Goal: Task Accomplishment & Management: Complete application form

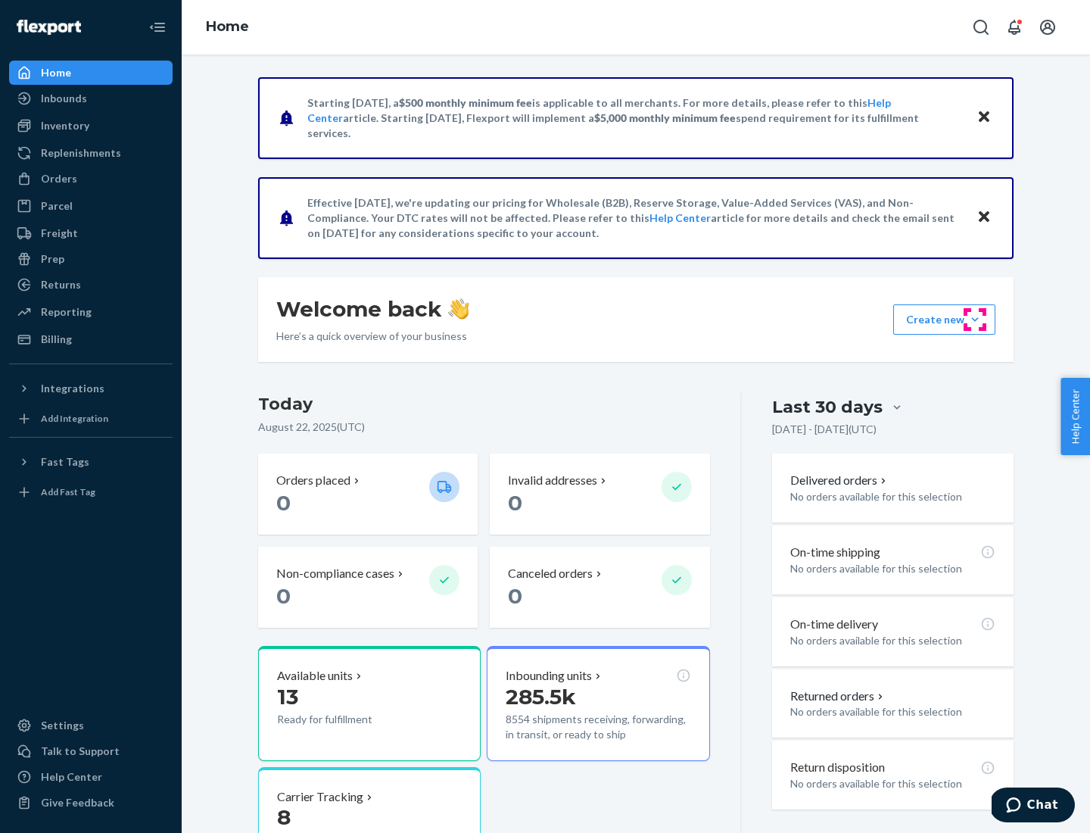
click at [975, 319] on button "Create new Create new inbound Create new order Create new product" at bounding box center [944, 319] width 102 height 30
click at [91, 98] on div "Inbounds" at bounding box center [91, 98] width 161 height 21
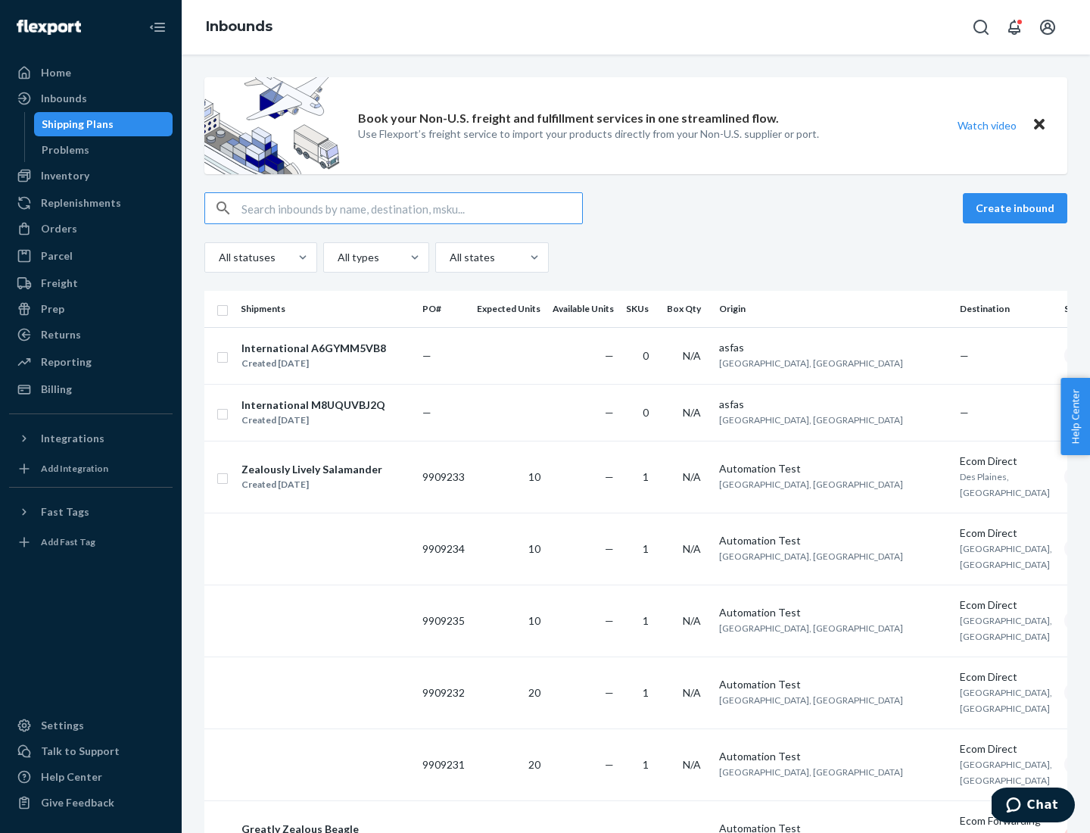
click at [1018, 208] on button "Create inbound" at bounding box center [1015, 208] width 104 height 30
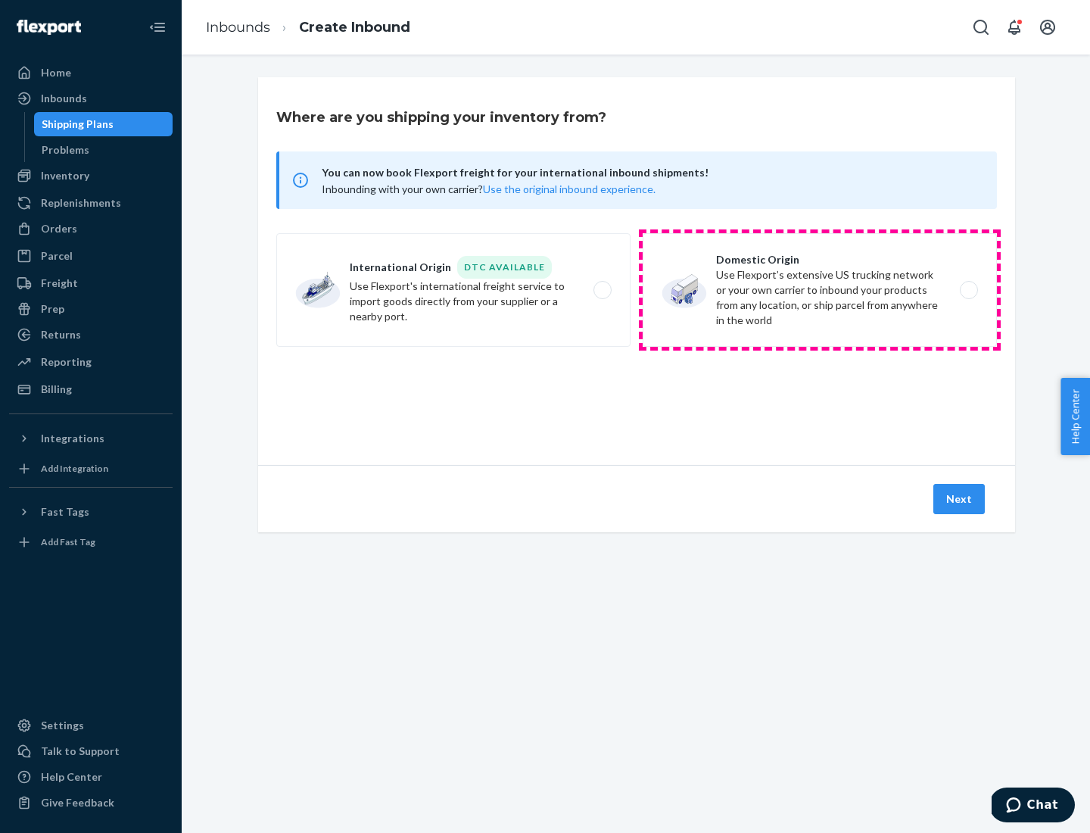
click at [820, 290] on label "Domestic Origin Use Flexport’s extensive US trucking network or your own carrie…" at bounding box center [820, 290] width 354 height 114
click at [968, 290] on input "Domestic Origin Use Flexport’s extensive US trucking network or your own carrie…" at bounding box center [973, 290] width 10 height 10
radio input "true"
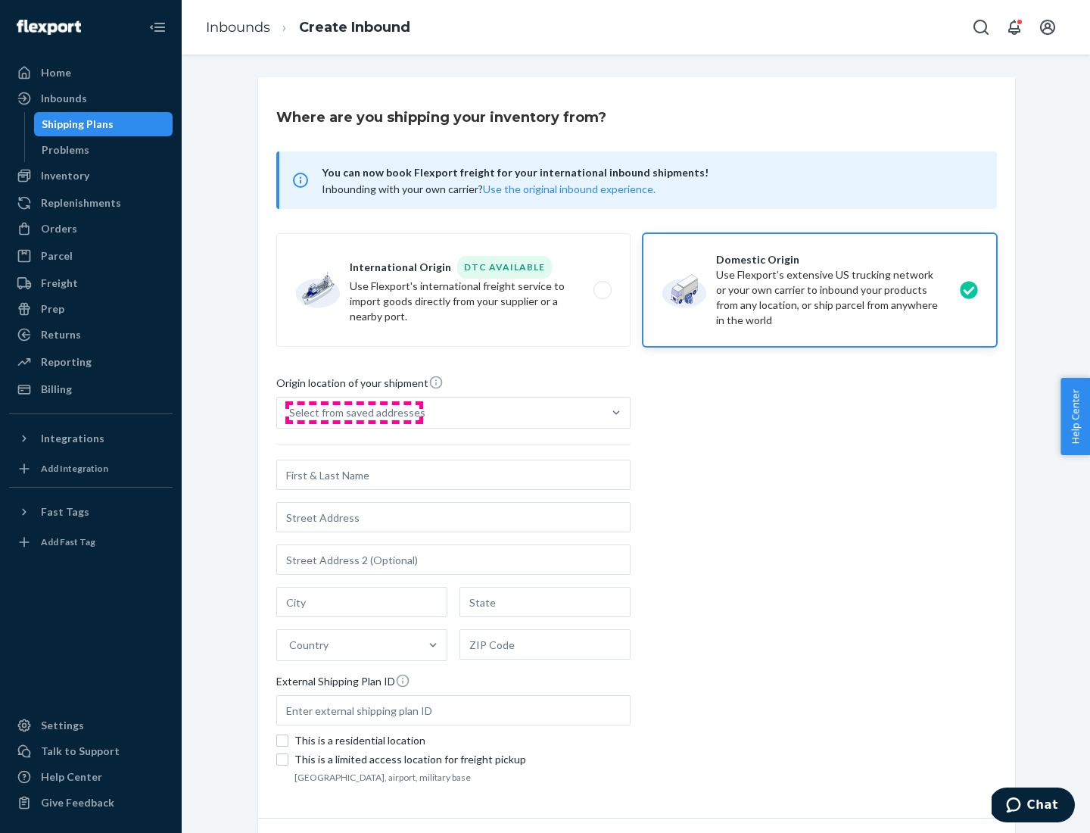
click at [354, 413] on div "Select from saved addresses" at bounding box center [357, 412] width 136 height 15
click at [291, 413] on input "Select from saved addresses" at bounding box center [290, 412] width 2 height 15
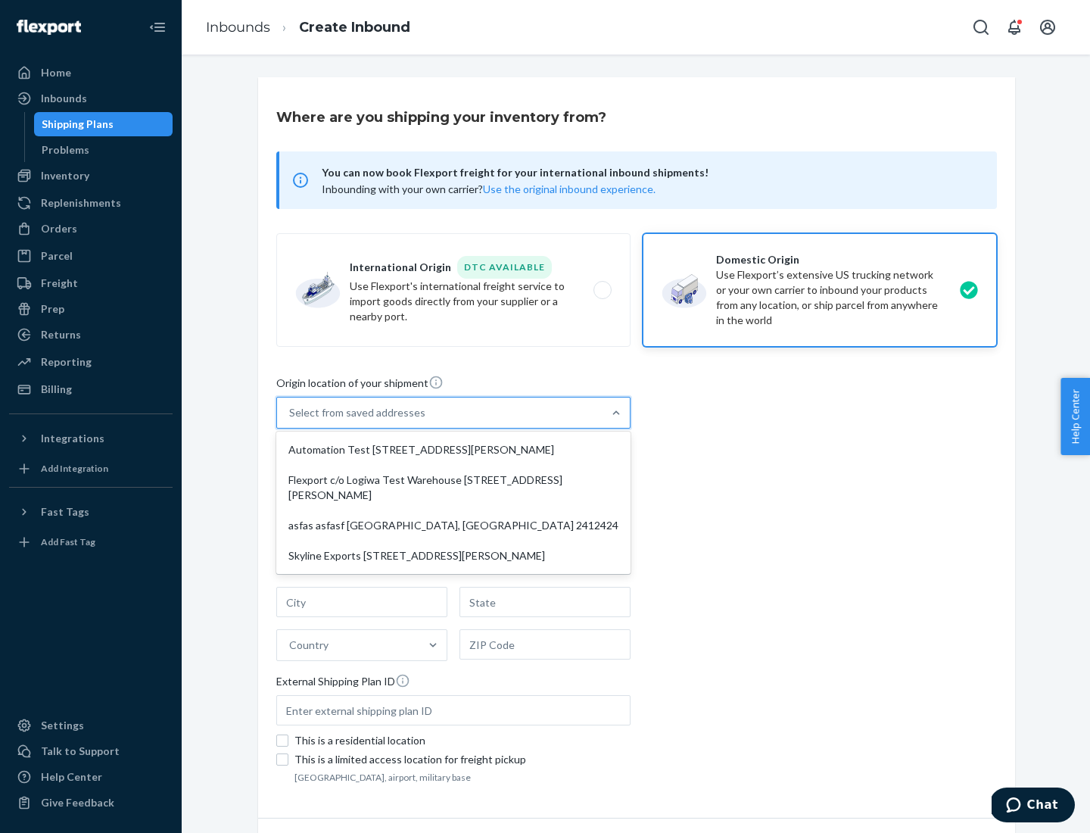
scroll to position [6, 0]
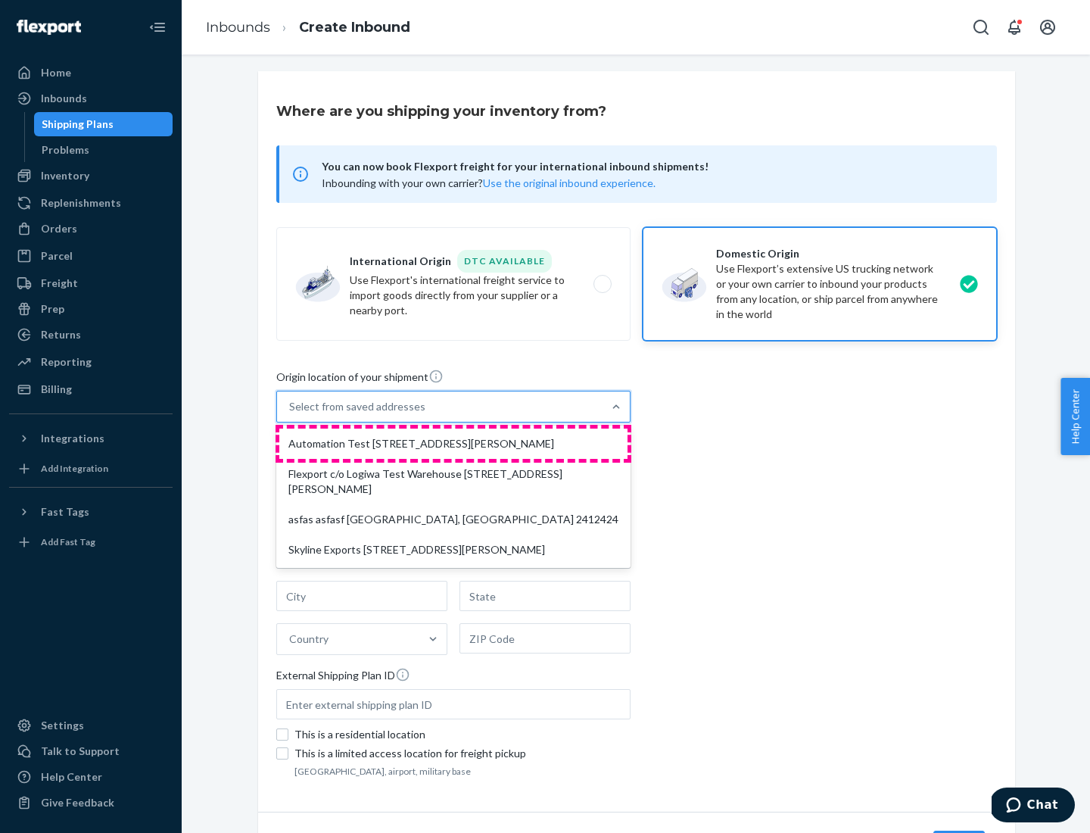
click at [454, 444] on div "Automation Test [STREET_ADDRESS][PERSON_NAME]" at bounding box center [453, 444] width 348 height 30
click at [291, 414] on input "option Automation Test [STREET_ADDRESS][PERSON_NAME] focused, 1 of 4. 4 results…" at bounding box center [290, 406] width 2 height 15
type input "Automation Test"
type input "9th Floor"
type input "[GEOGRAPHIC_DATA]"
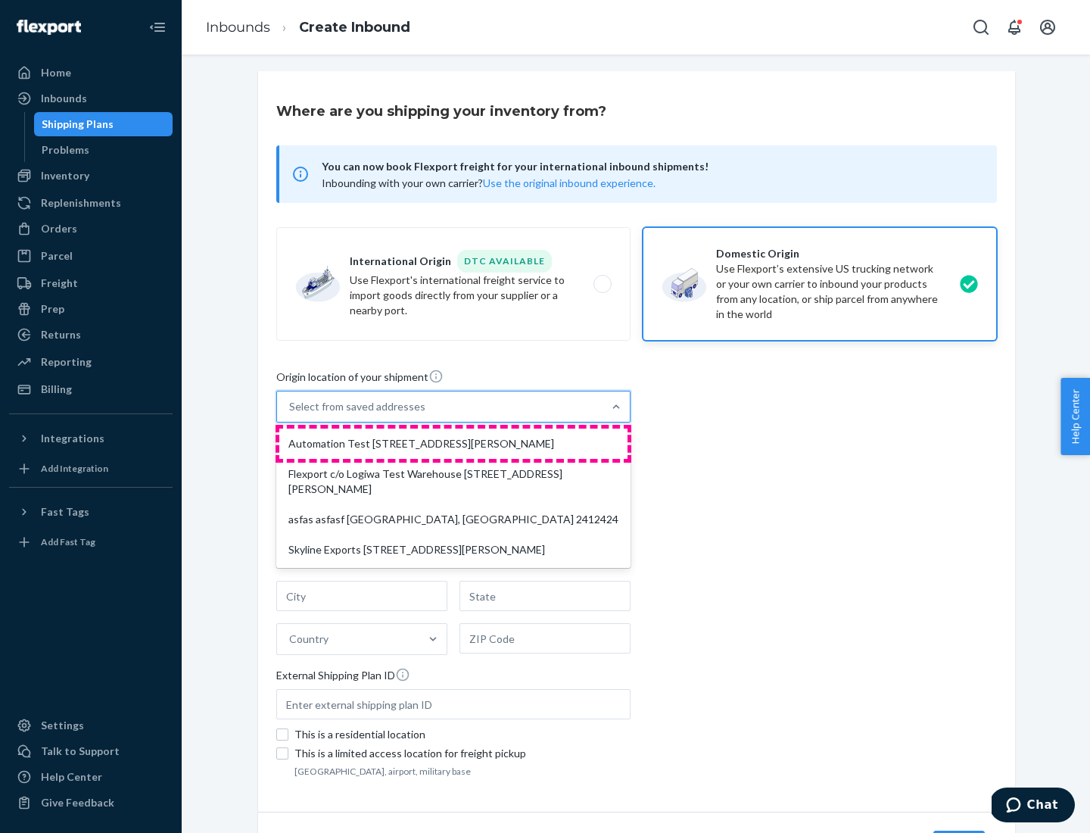
type input "CA"
type input "94104"
type input "[STREET_ADDRESS][PERSON_NAME]"
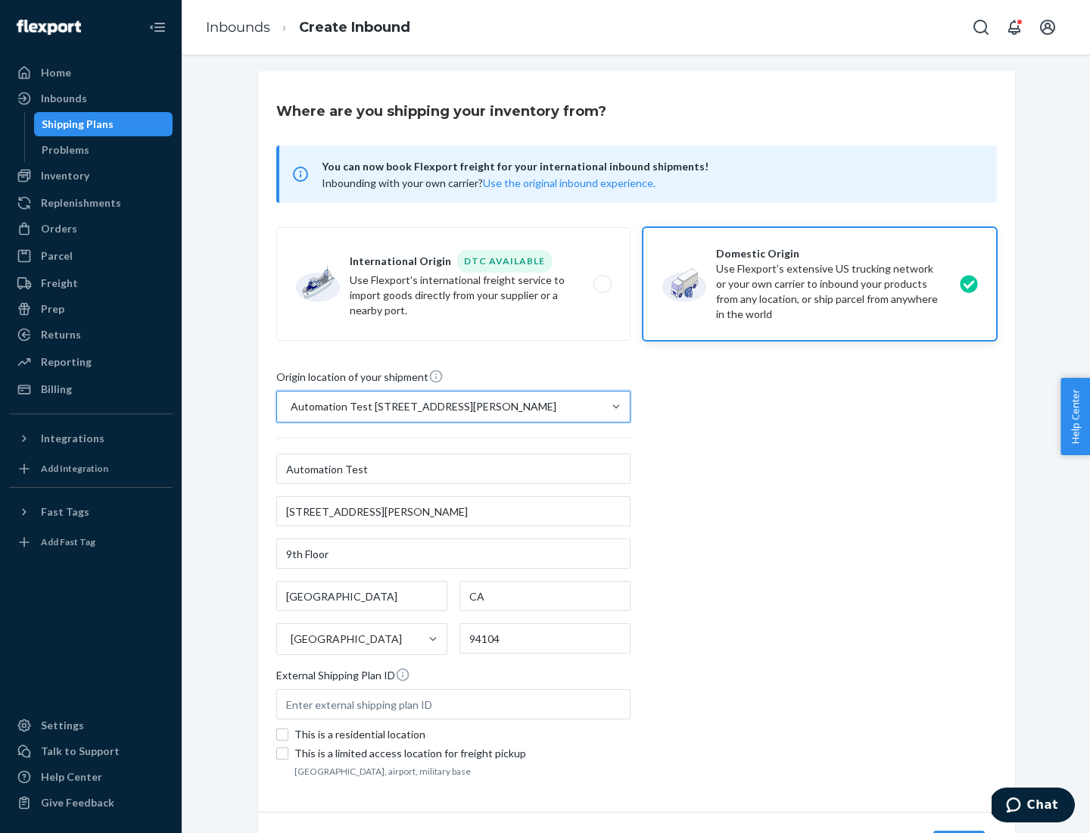
scroll to position [89, 0]
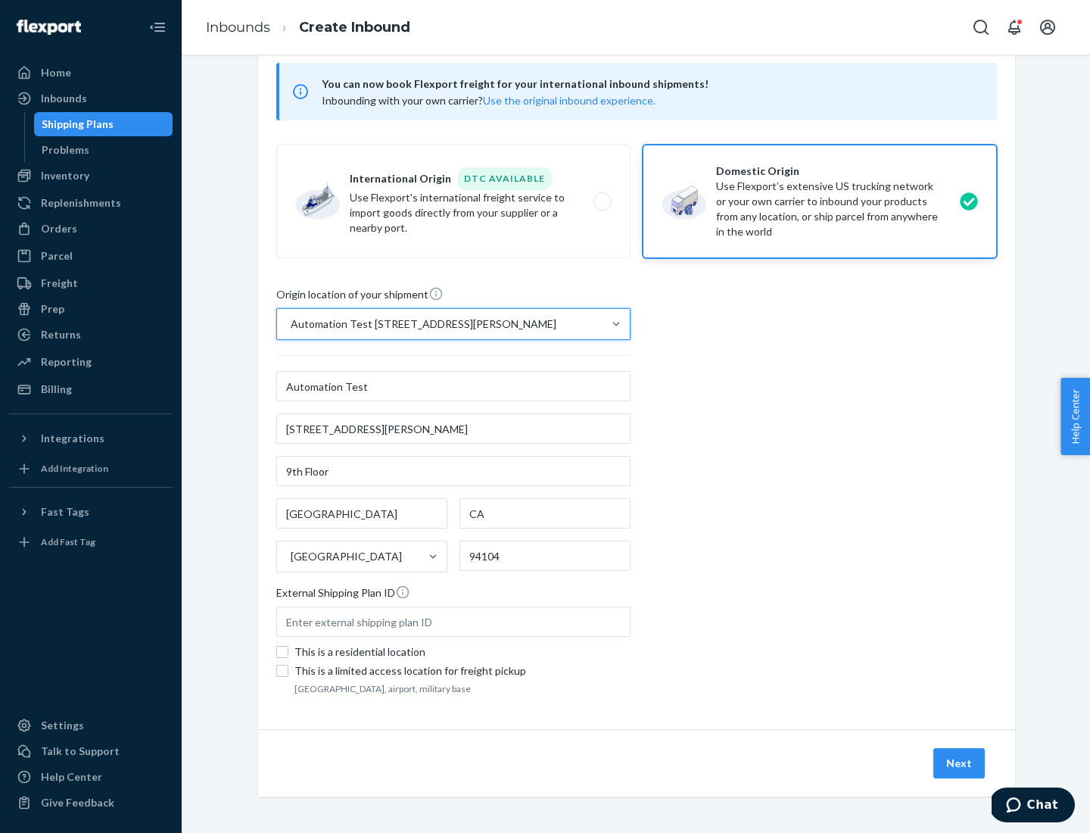
click at [960, 763] on button "Next" at bounding box center [959, 763] width 51 height 30
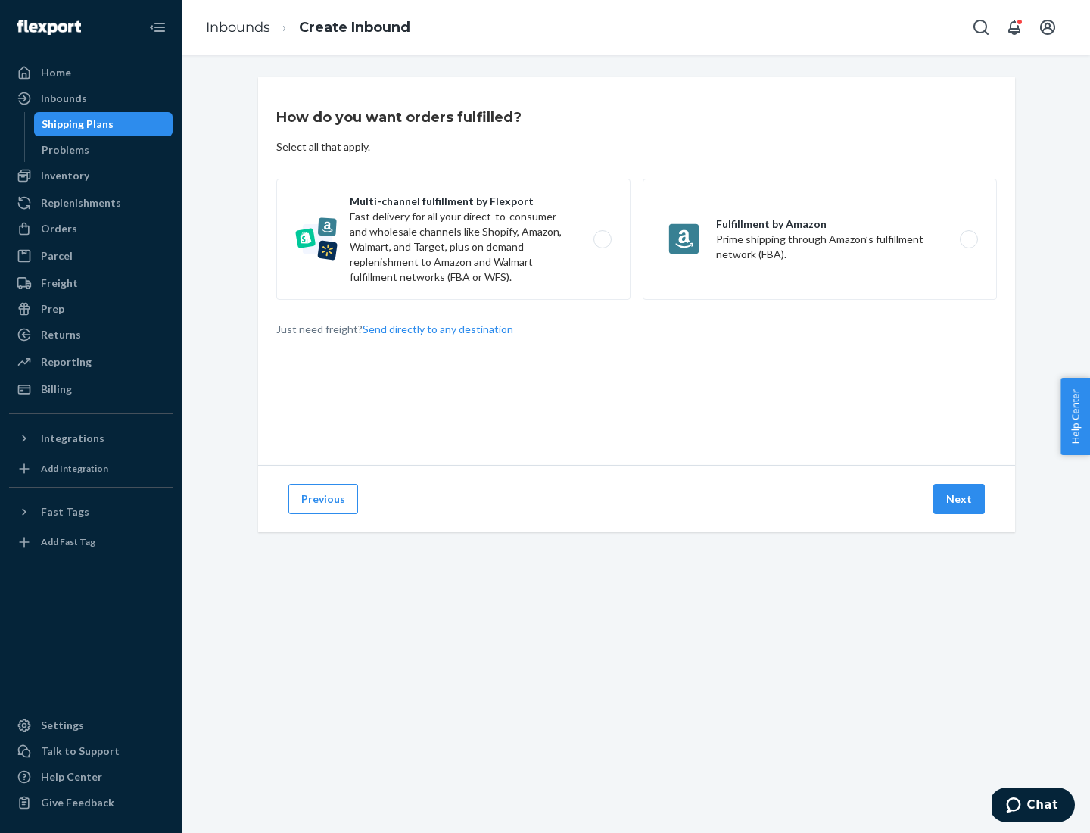
click at [454, 239] on label "Multi-channel fulfillment by Flexport Fast delivery for all your direct-to-cons…" at bounding box center [453, 239] width 354 height 121
click at [602, 239] on input "Multi-channel fulfillment by Flexport Fast delivery for all your direct-to-cons…" at bounding box center [607, 240] width 10 height 10
radio input "true"
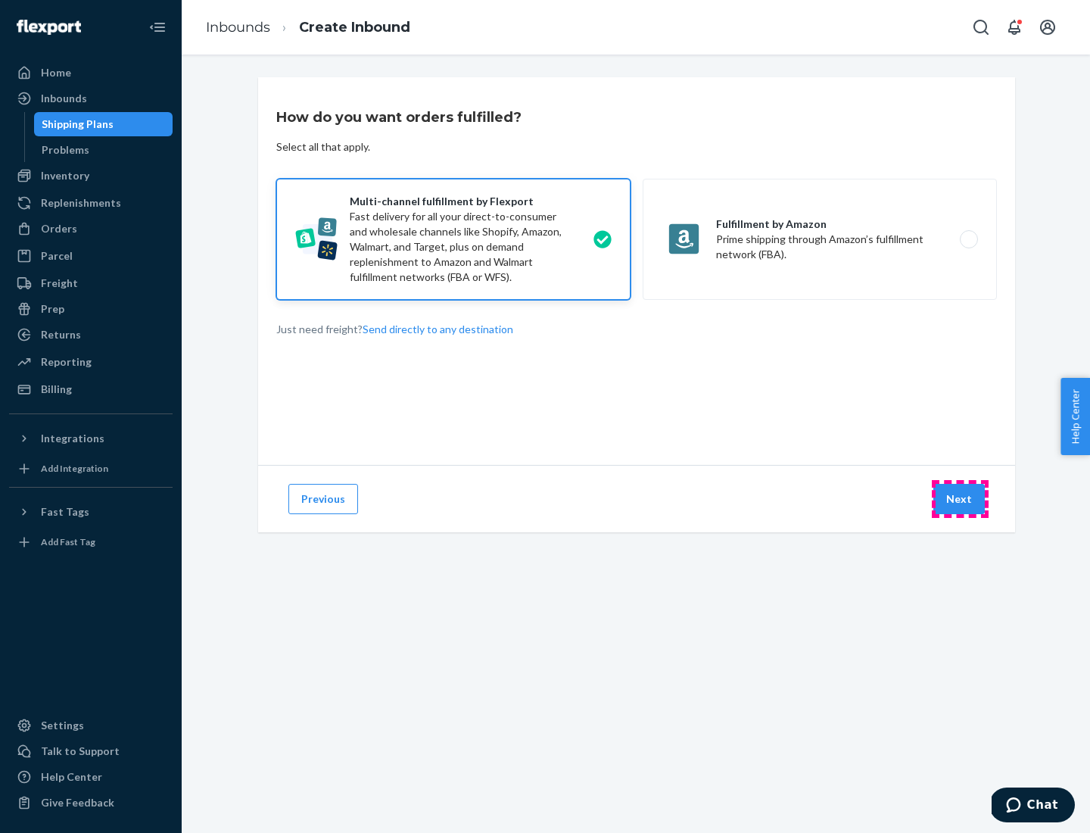
click at [960, 499] on button "Next" at bounding box center [959, 499] width 51 height 30
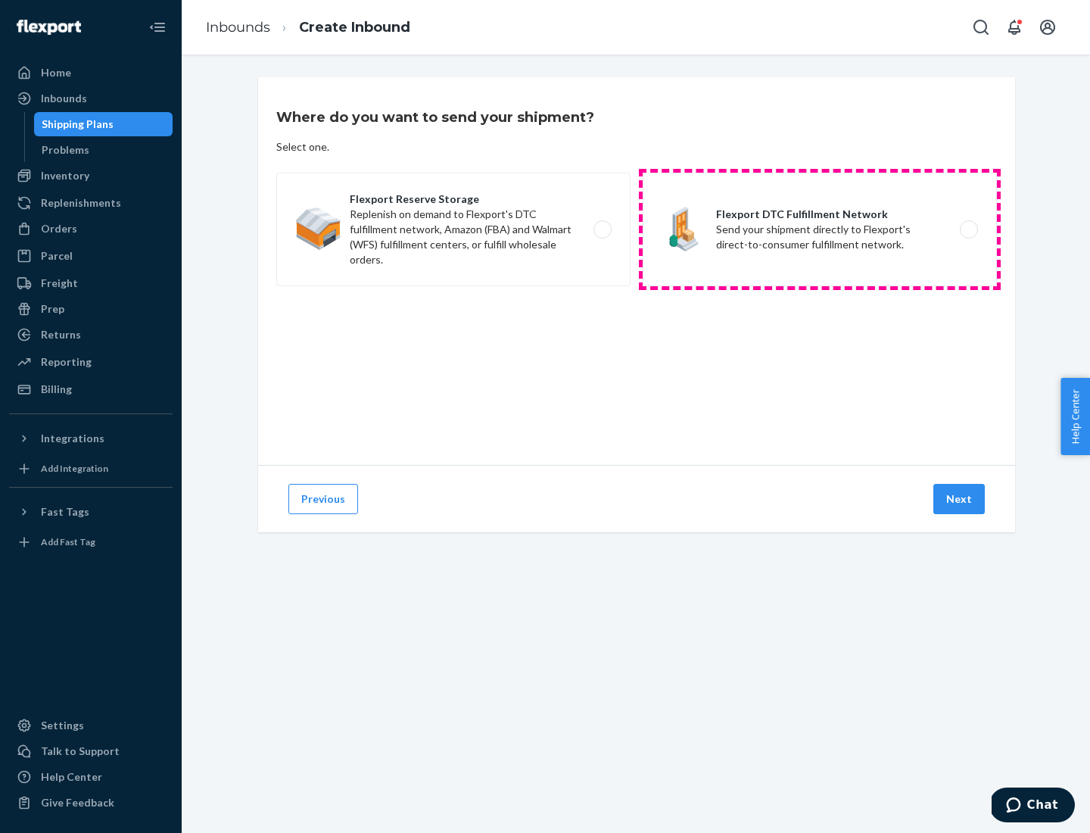
click at [820, 229] on label "Flexport DTC Fulfillment Network Send your shipment directly to Flexport's dire…" at bounding box center [820, 230] width 354 height 114
click at [968, 229] on input "Flexport DTC Fulfillment Network Send your shipment directly to Flexport's dire…" at bounding box center [973, 230] width 10 height 10
radio input "true"
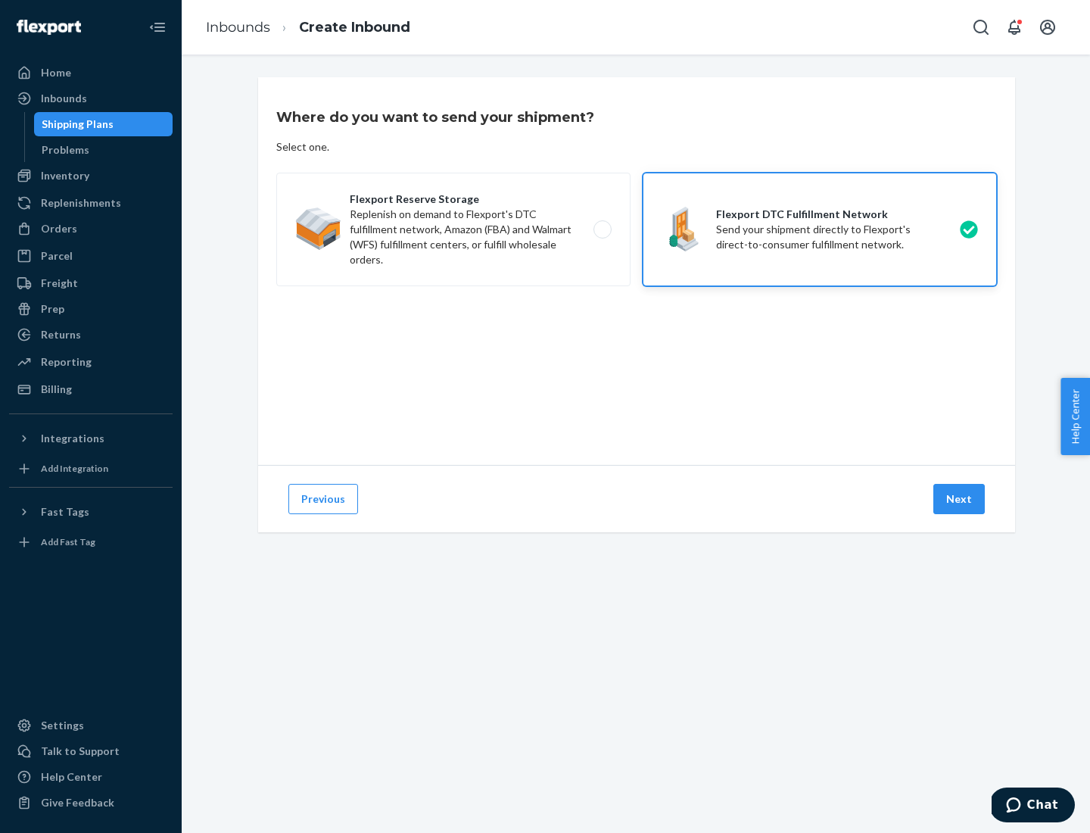
click at [960, 499] on button "Next" at bounding box center [959, 499] width 51 height 30
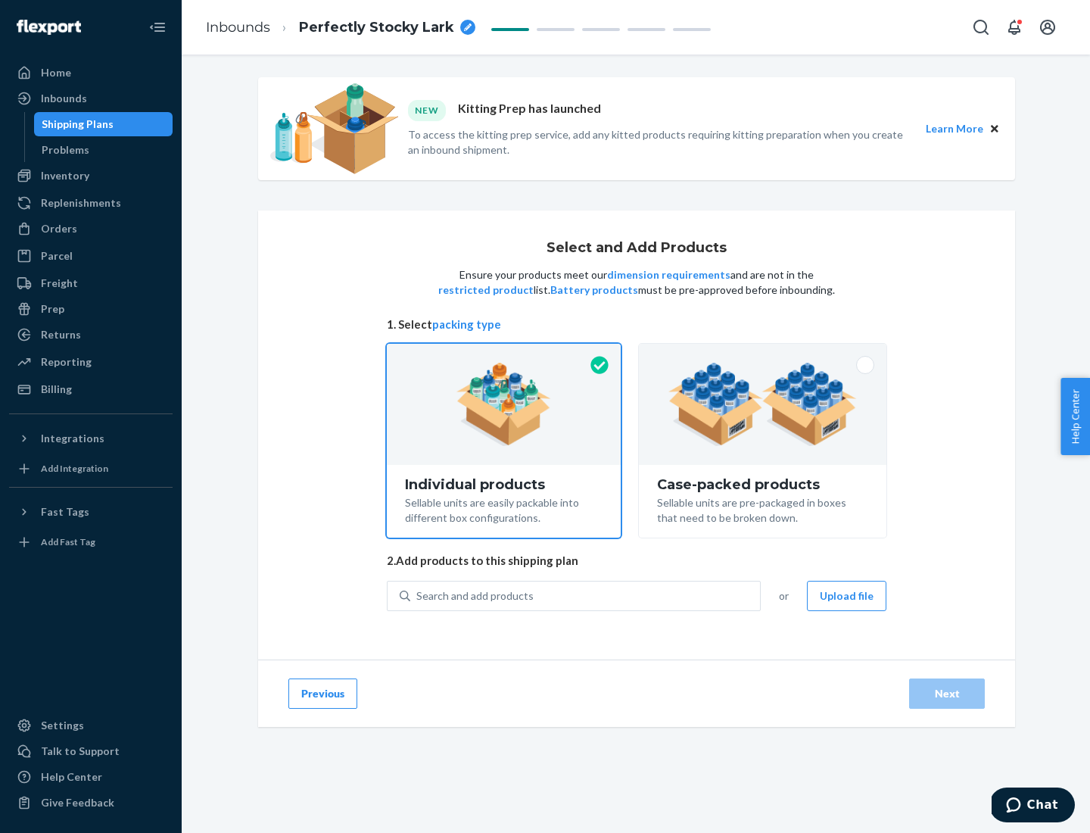
click at [763, 404] on img at bounding box center [763, 404] width 189 height 83
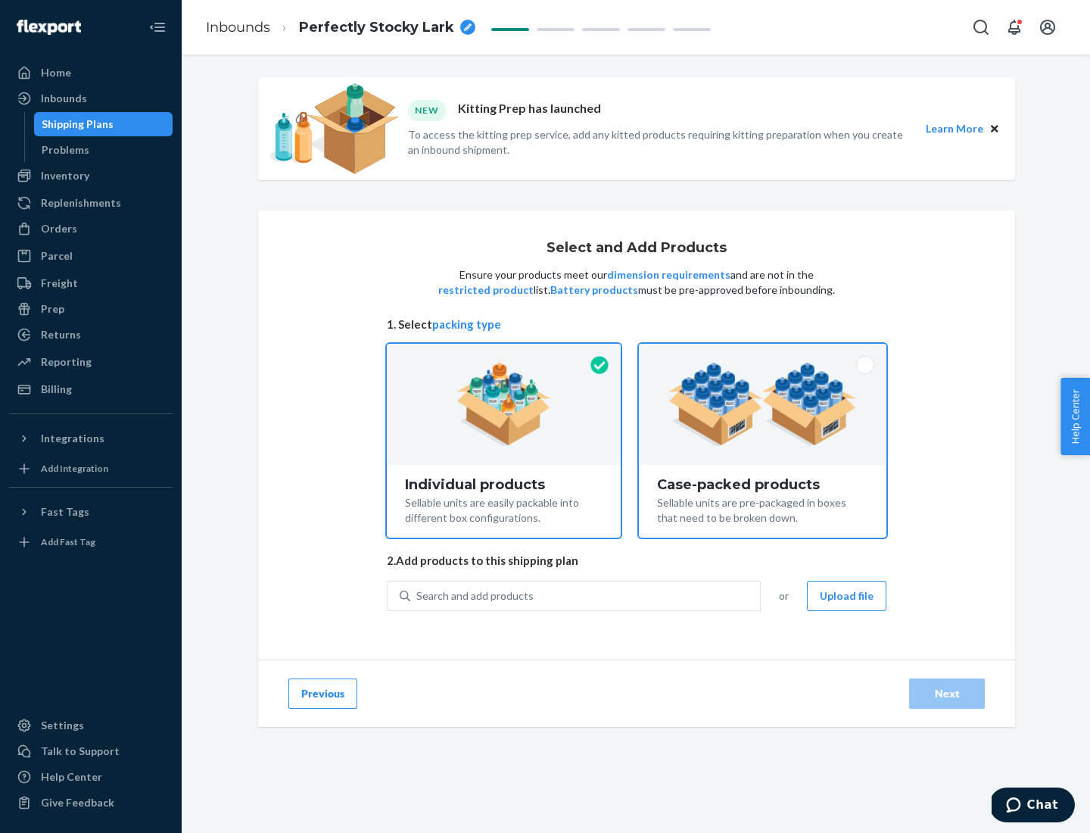
click at [763, 354] on input "Case-packed products Sellable units are pre-packaged in boxes that need to be b…" at bounding box center [763, 349] width 10 height 10
radio input "true"
radio input "false"
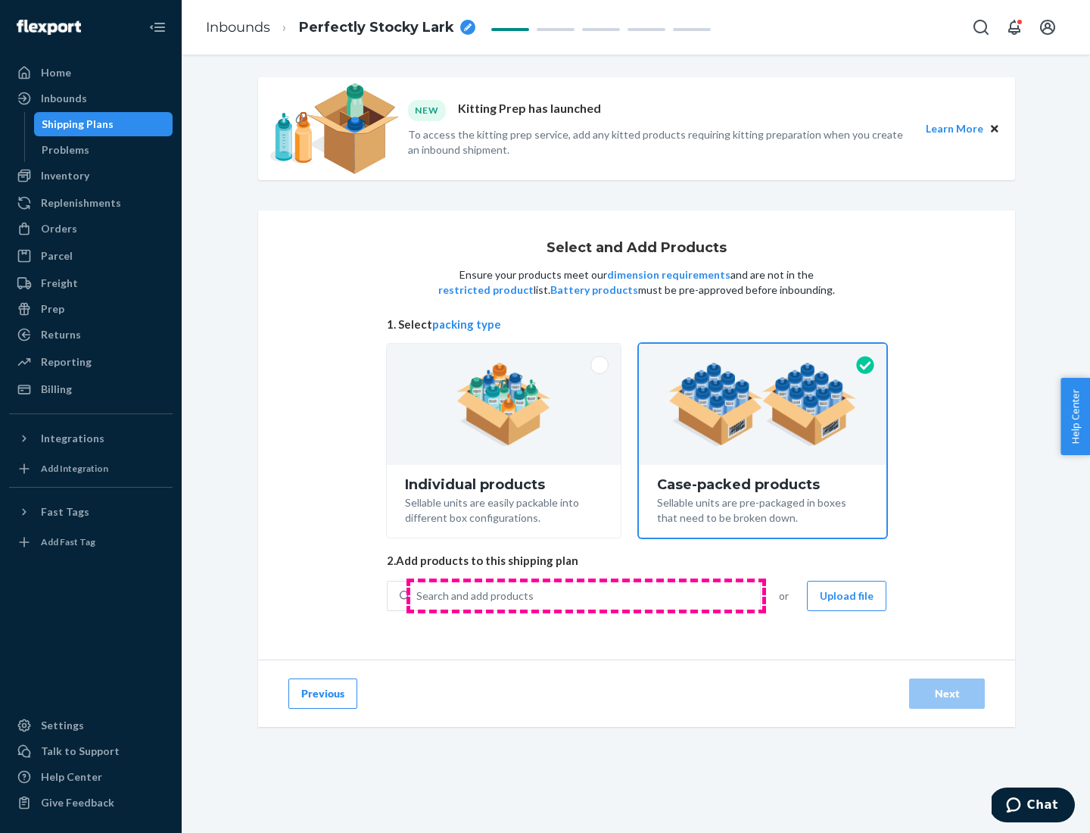
click at [586, 595] on div "Search and add products" at bounding box center [585, 595] width 350 height 27
click at [418, 595] on input "Search and add products" at bounding box center [417, 595] width 2 height 15
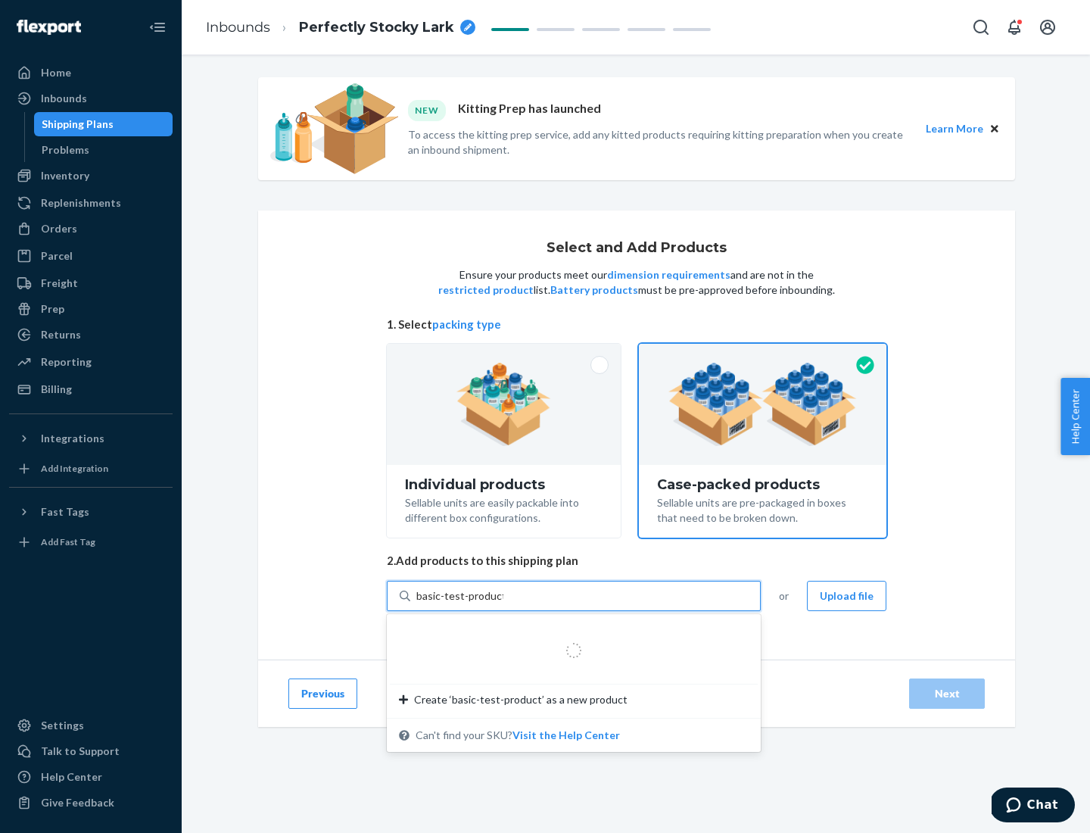
type input "basic-test-product-1"
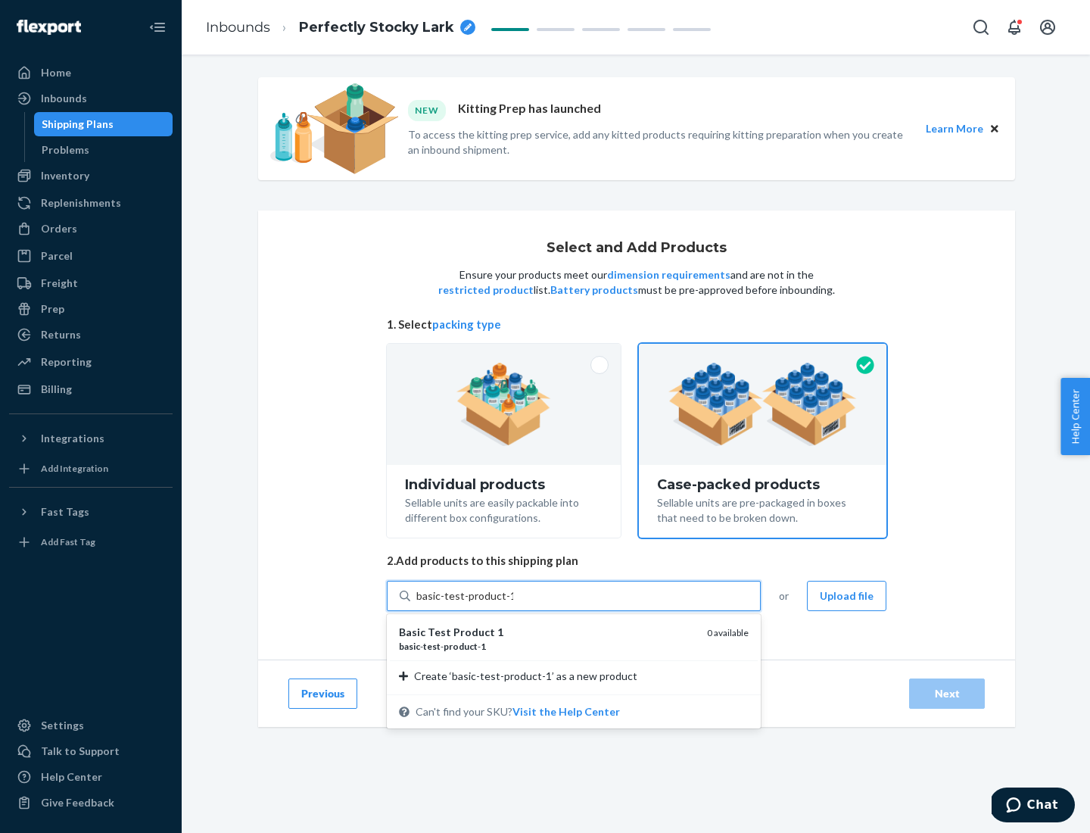
click at [547, 646] on div "basic - test - product - 1" at bounding box center [547, 646] width 296 height 13
click at [513, 603] on input "basic-test-product-1" at bounding box center [464, 595] width 97 height 15
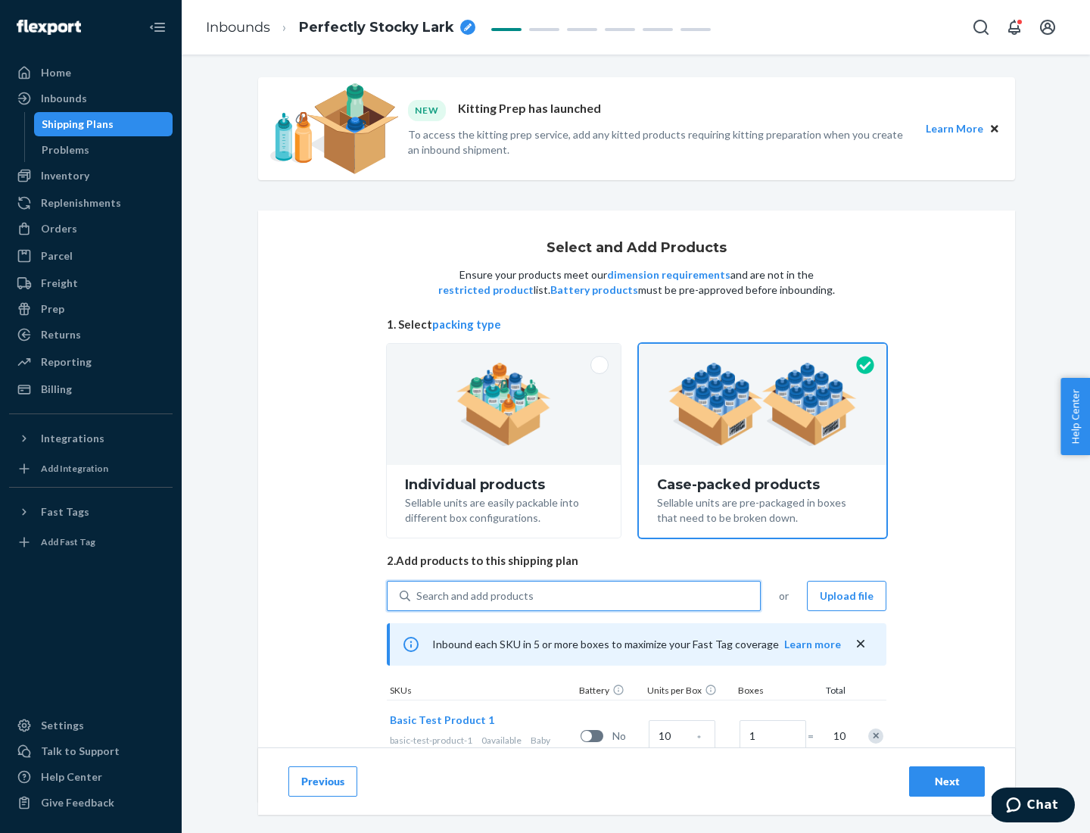
scroll to position [55, 0]
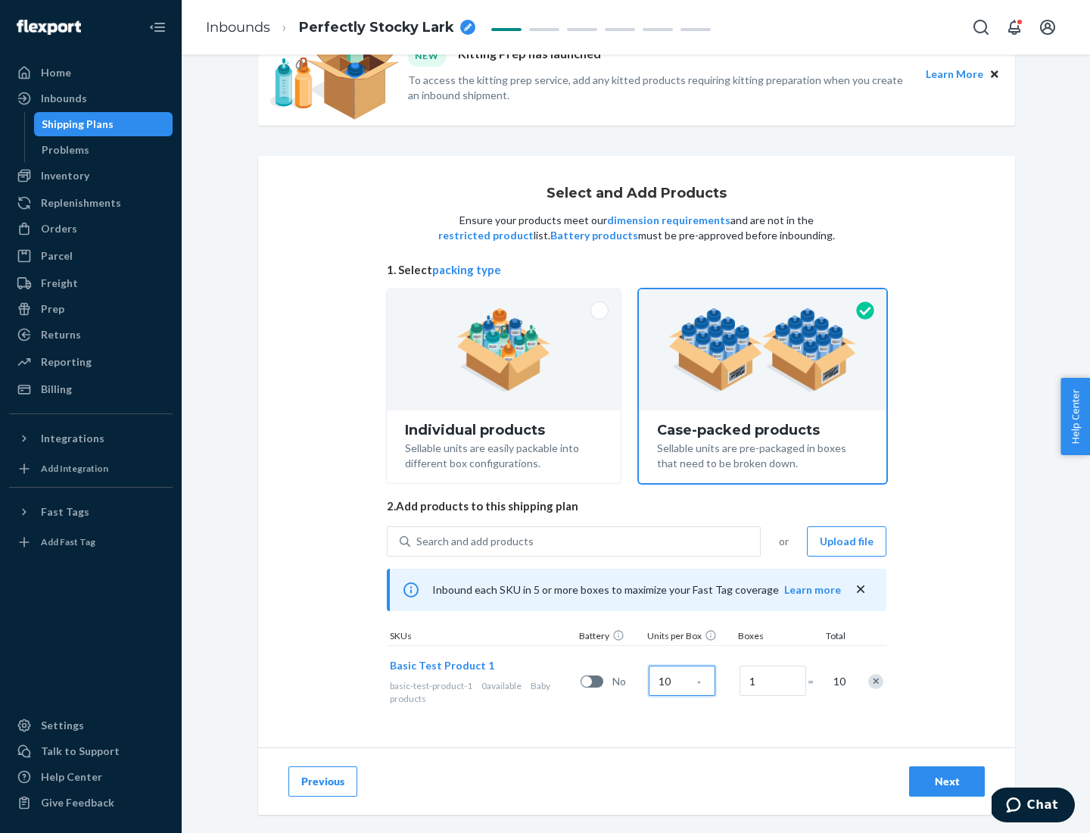
type input "10"
type input "7"
click at [947, 781] on div "Next" at bounding box center [947, 781] width 50 height 15
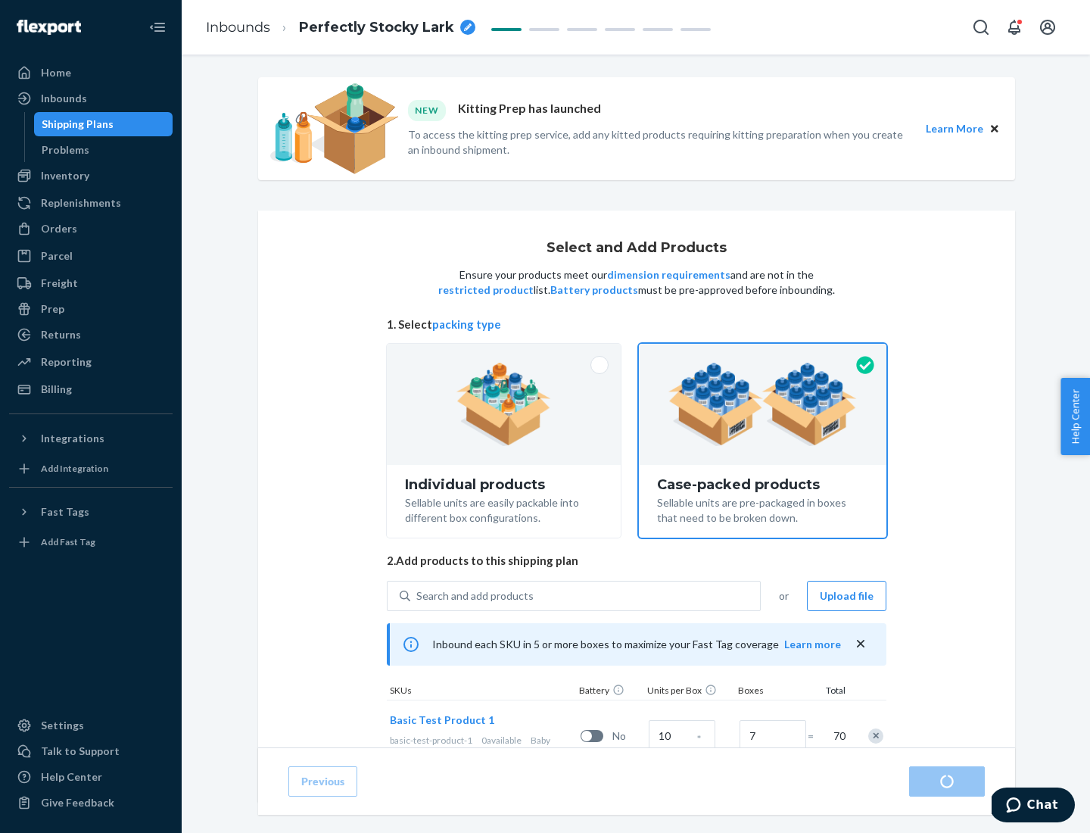
radio input "true"
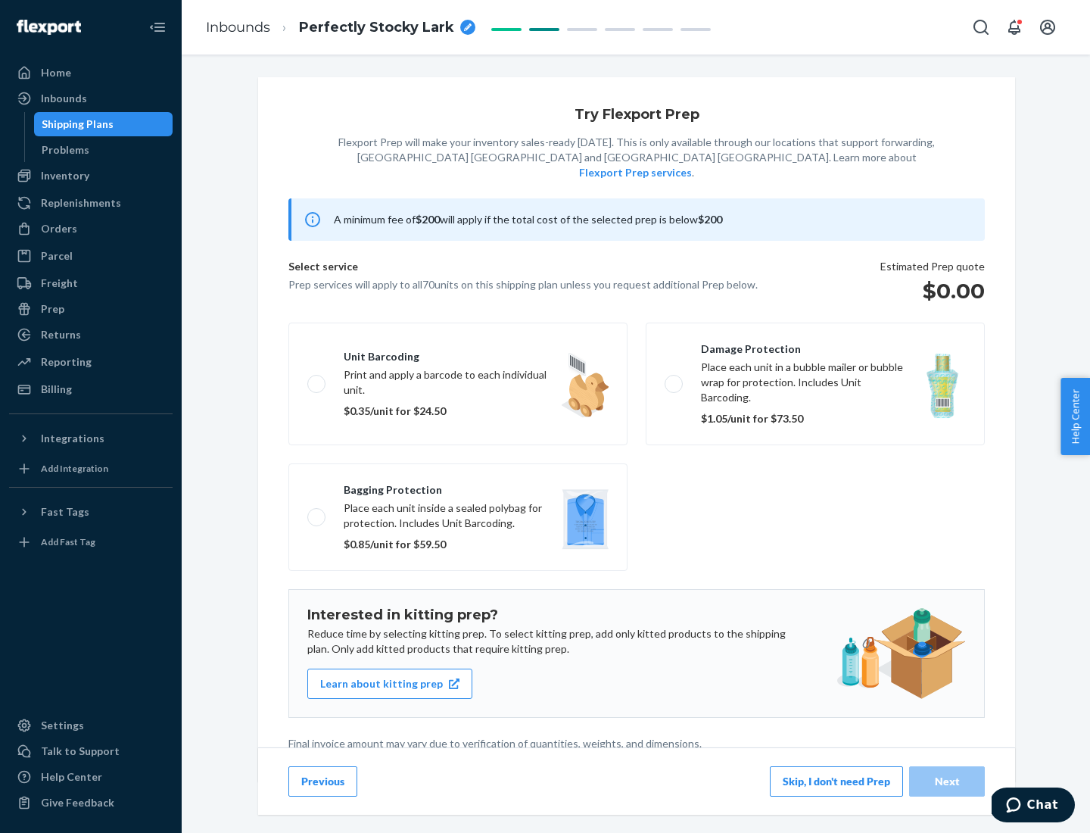
scroll to position [4, 0]
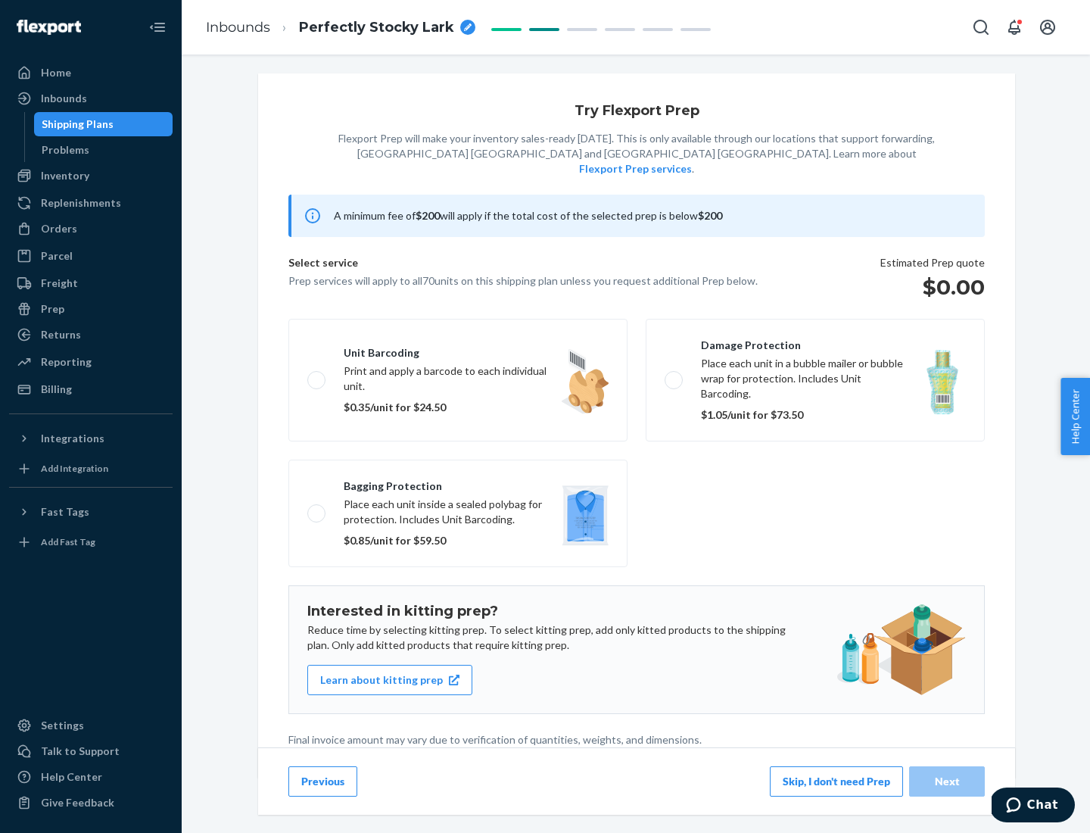
click at [458, 482] on label "Bagging protection Place each unit inside a sealed polybag for protection. Incl…" at bounding box center [457, 514] width 339 height 108
click at [317, 508] on input "Bagging protection Place each unit inside a sealed polybag for protection. Incl…" at bounding box center [312, 513] width 10 height 10
checkbox input "true"
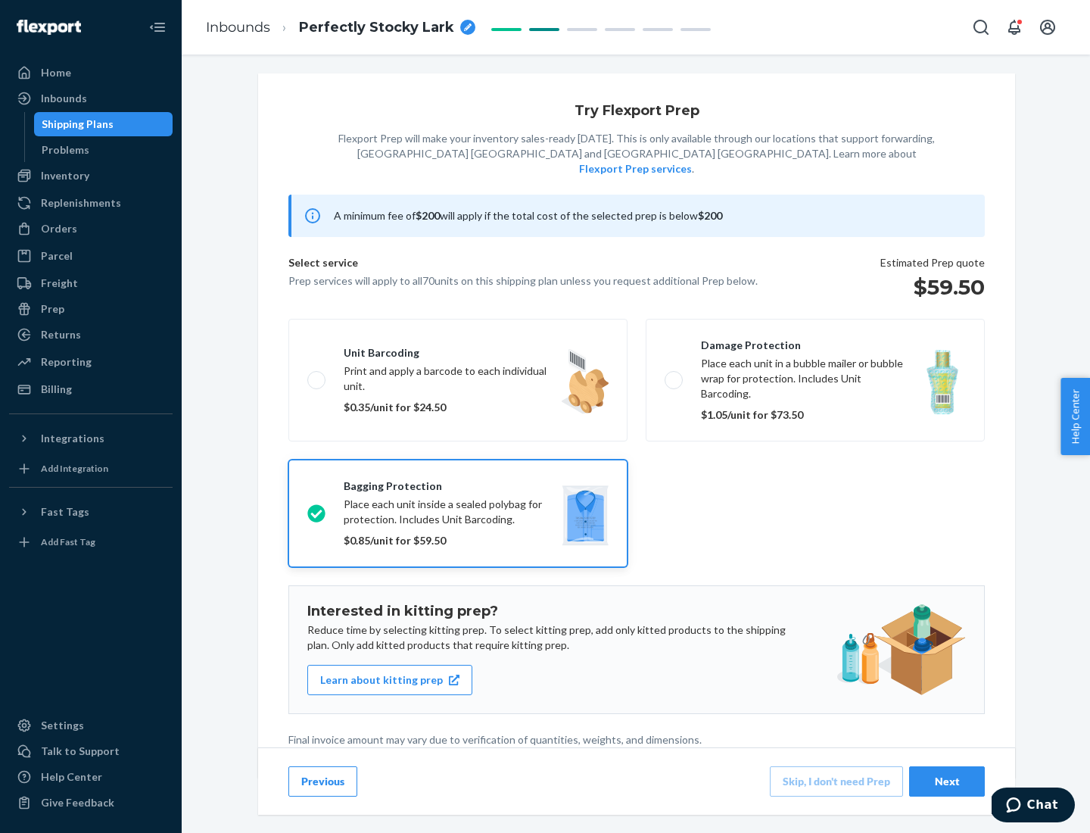
click at [947, 781] on div "Next" at bounding box center [947, 781] width 50 height 15
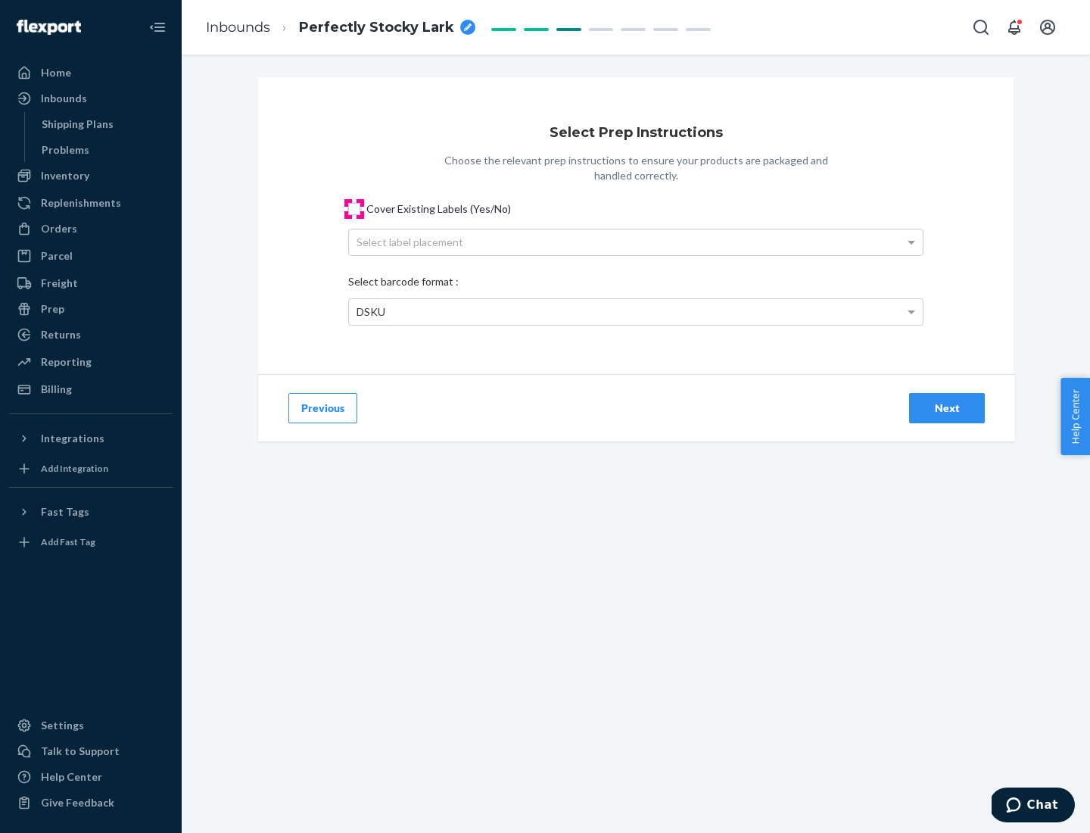
click at [354, 208] on input "Cover Existing Labels (Yes/No)" at bounding box center [354, 209] width 12 height 12
checkbox input "true"
click at [636, 242] on div "Select label placement" at bounding box center [636, 242] width 574 height 26
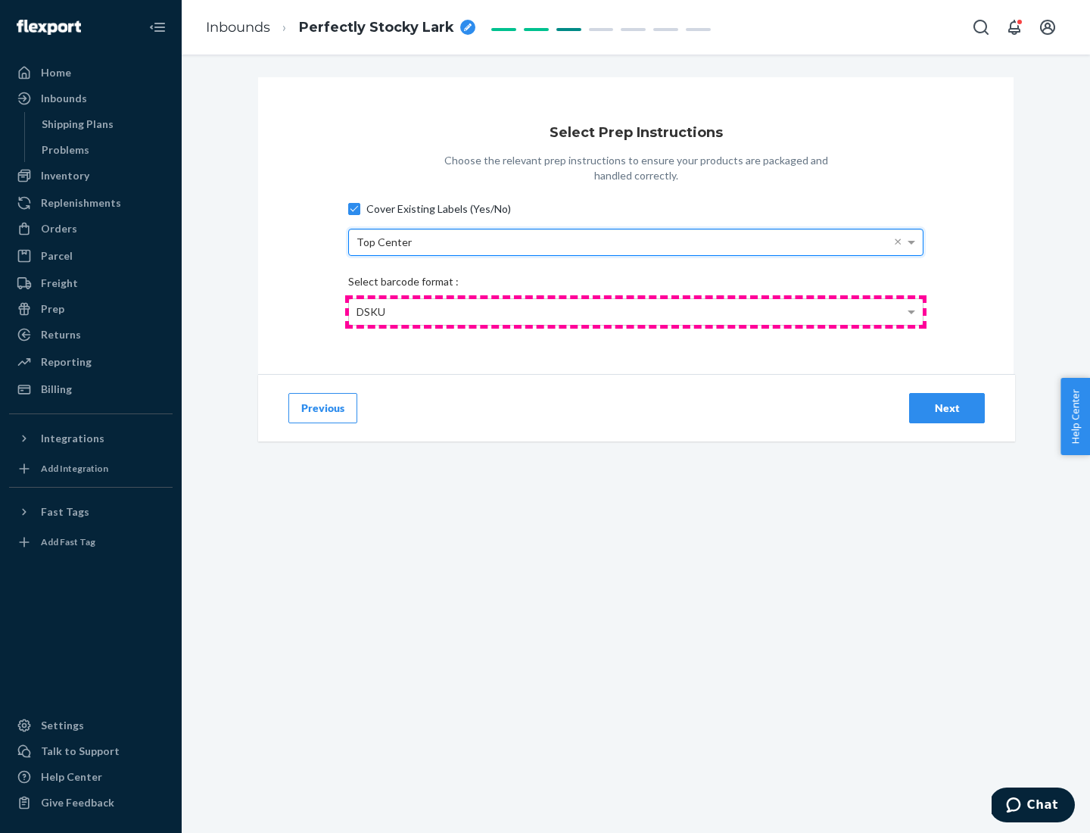
click at [636, 311] on div "DSKU" at bounding box center [636, 312] width 574 height 26
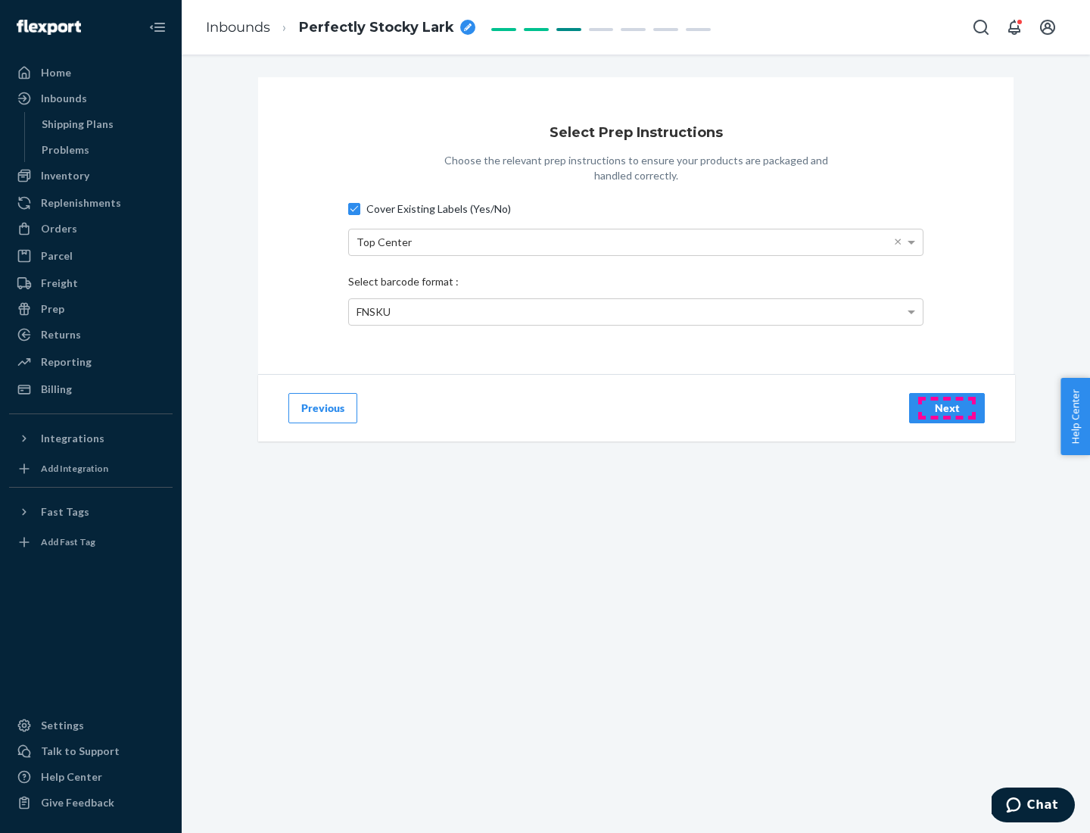
click at [947, 407] on div "Next" at bounding box center [947, 408] width 50 height 15
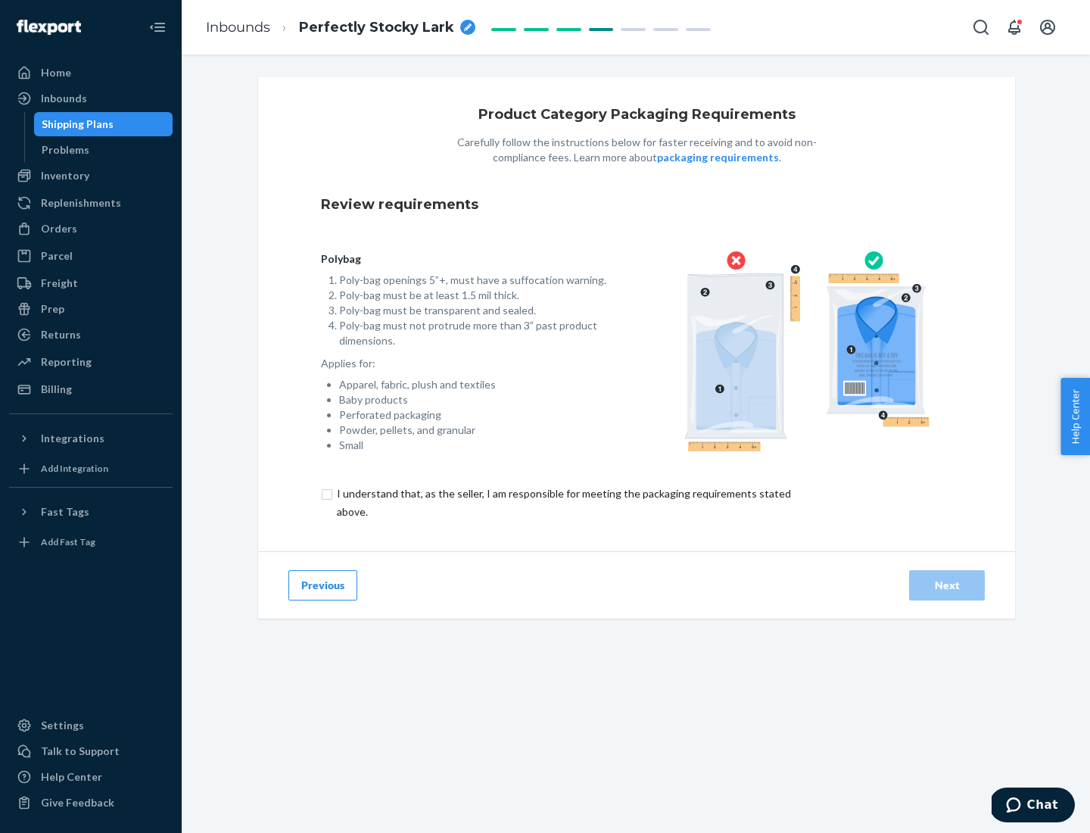
click at [563, 502] on input "checkbox" at bounding box center [572, 503] width 503 height 36
checkbox input "true"
click at [947, 584] on div "Next" at bounding box center [947, 585] width 50 height 15
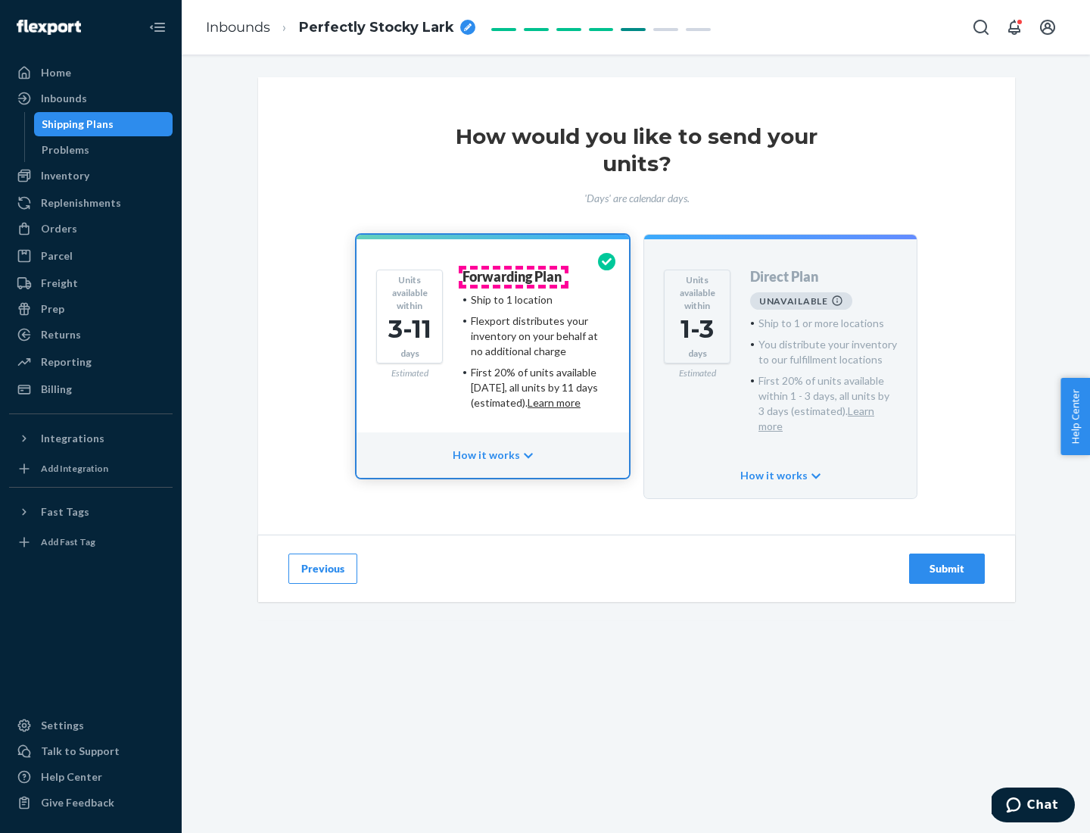
click at [513, 276] on h4 "Forwarding Plan" at bounding box center [512, 277] width 99 height 15
click at [947, 561] on div "Submit" at bounding box center [947, 568] width 50 height 15
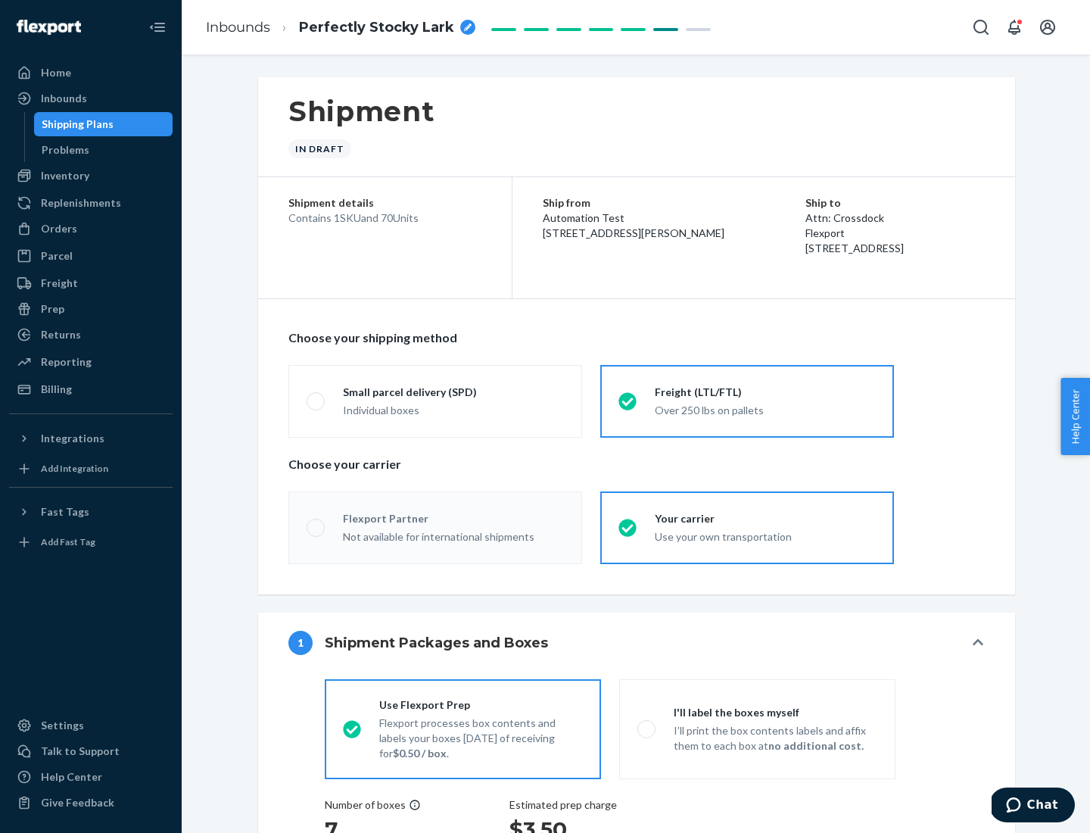
radio input "true"
radio input "false"
radio input "true"
radio input "false"
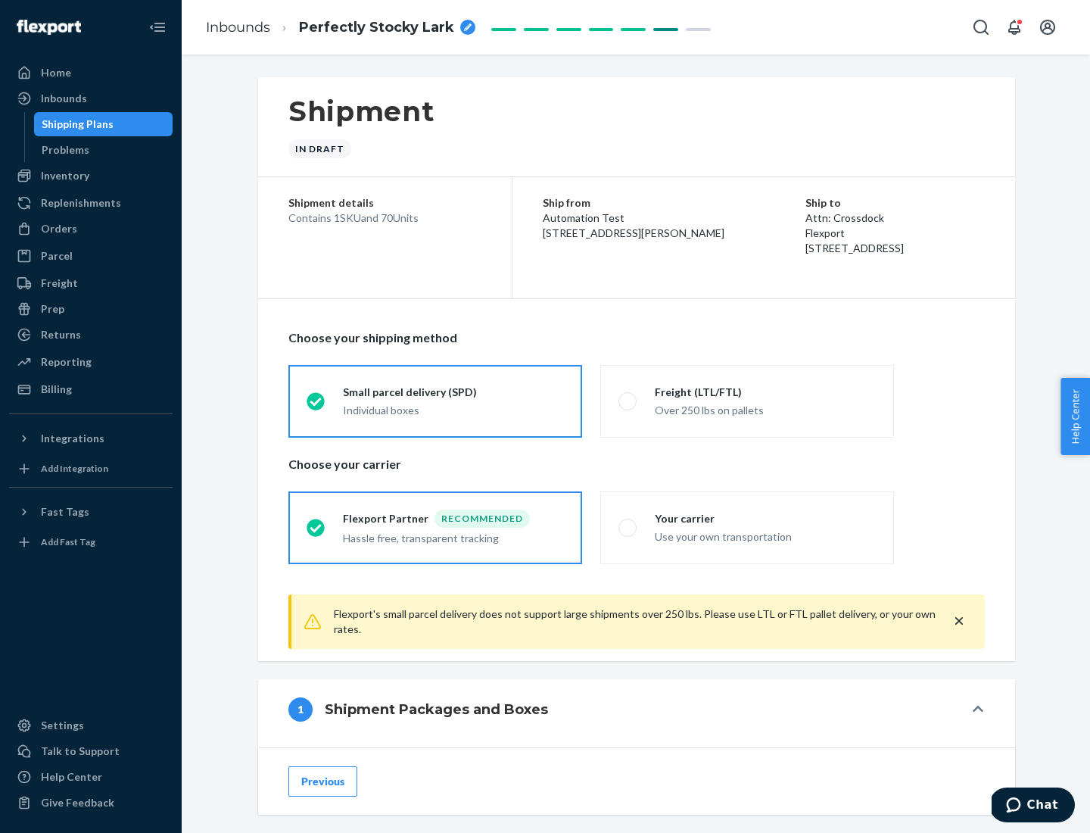
click at [747, 401] on div "Over 250 lbs on pallets" at bounding box center [765, 409] width 221 height 18
click at [628, 401] on input "Freight (LTL/FTL) Over 250 lbs on pallets" at bounding box center [624, 401] width 10 height 10
radio input "true"
radio input "false"
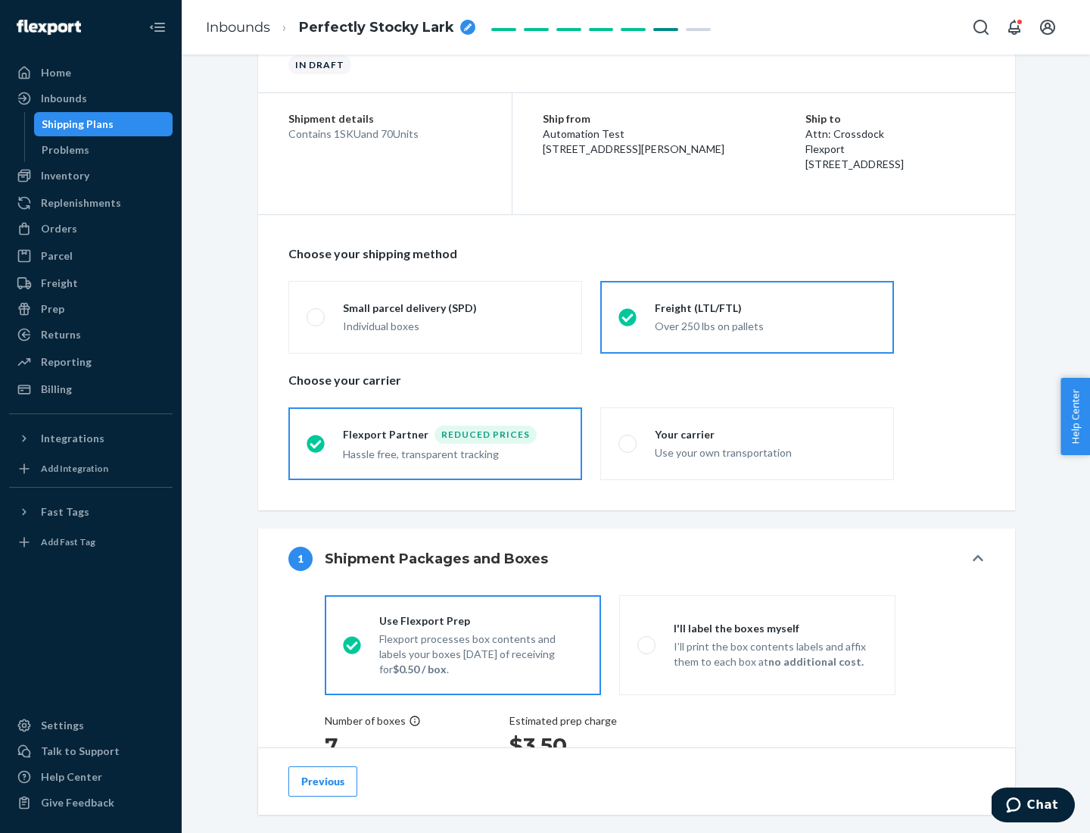
click at [435, 444] on div "Hassle free, transparent tracking" at bounding box center [453, 453] width 221 height 18
click at [316, 443] on input "Flexport Partner Reduced prices Hassle free, transparent tracking" at bounding box center [312, 443] width 10 height 10
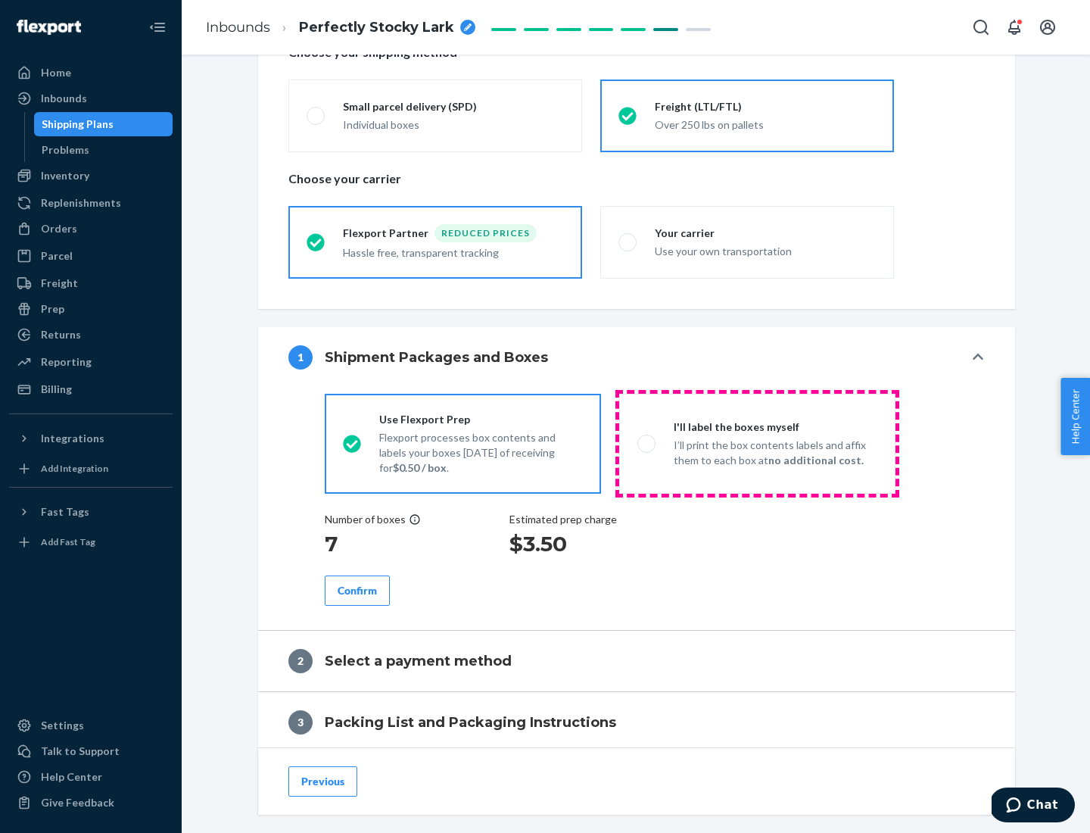
click at [757, 443] on p "I’ll print the box contents labels and affix them to each box at no additional …" at bounding box center [776, 453] width 204 height 30
click at [647, 443] on input "I'll label the boxes myself I’ll print the box contents labels and affix them t…" at bounding box center [642, 443] width 10 height 10
radio input "true"
radio input "false"
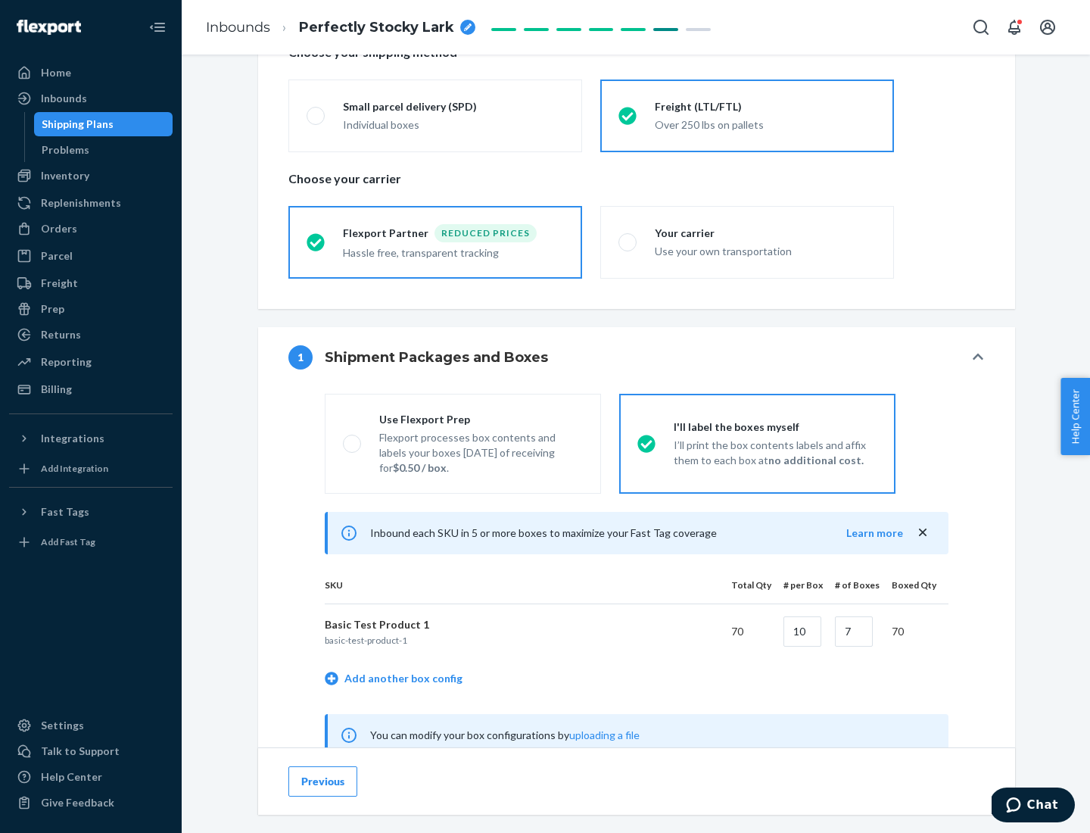
scroll to position [473, 0]
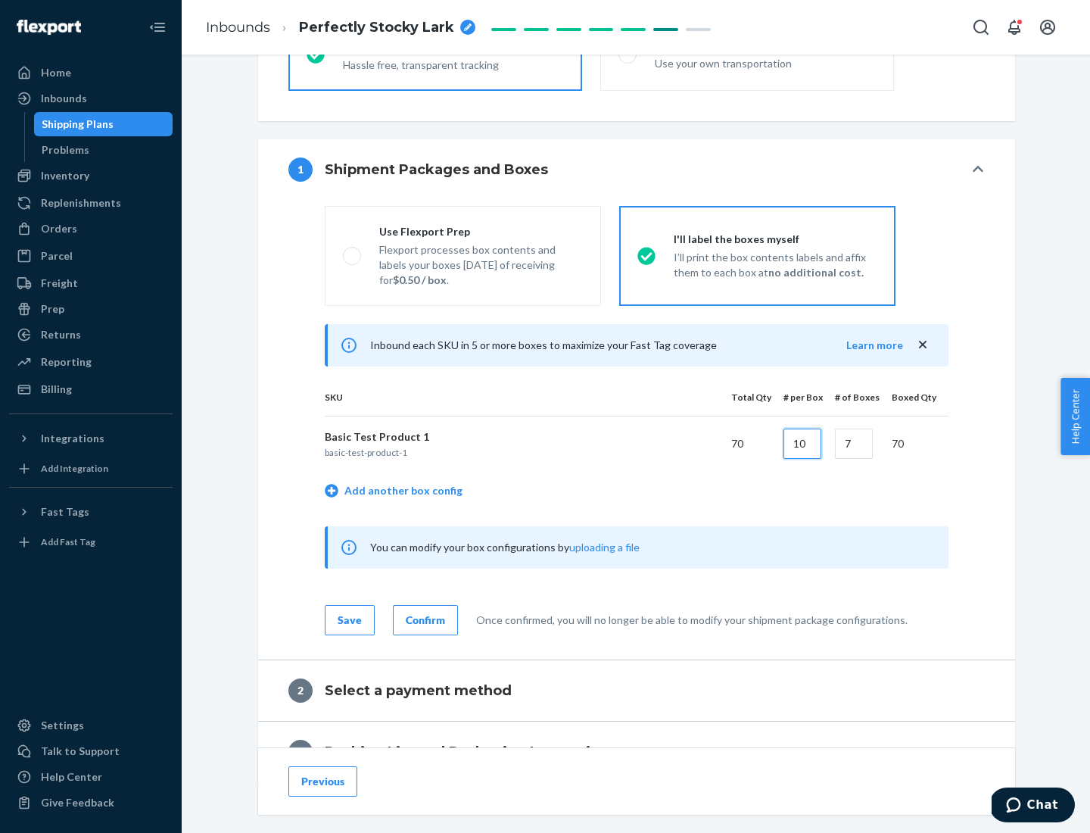
type input "10"
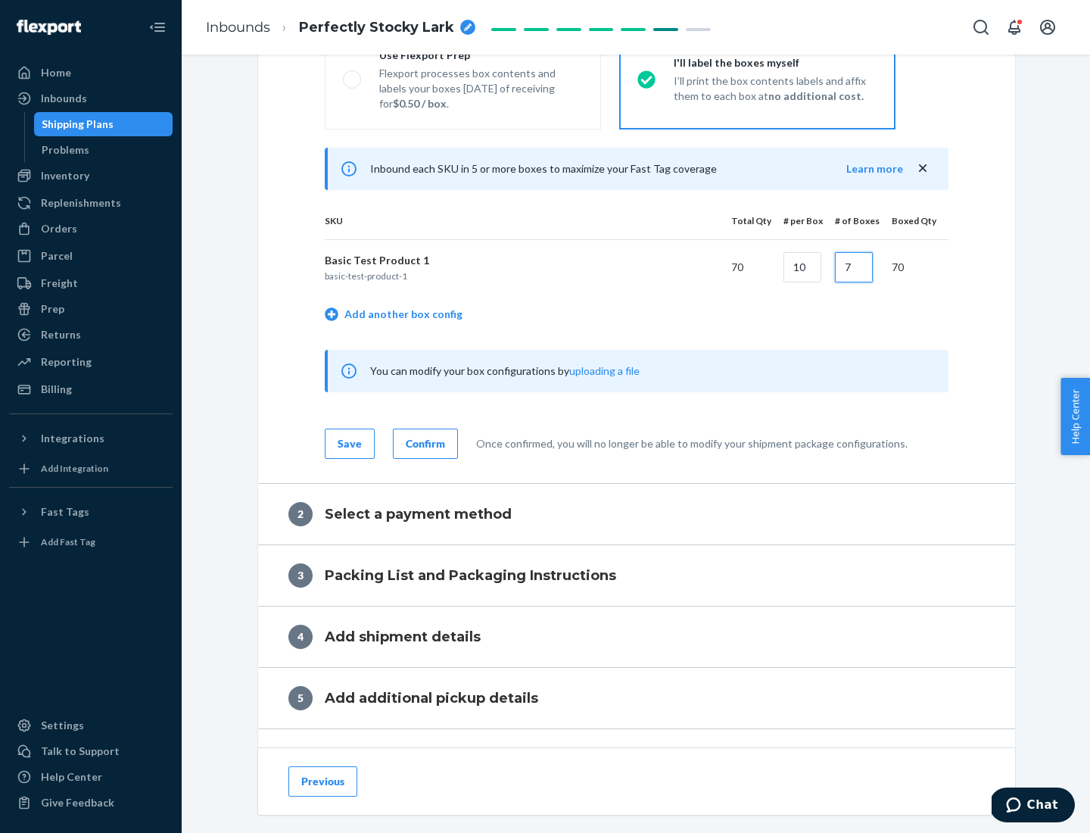
type input "7"
click at [423, 443] on div "Confirm" at bounding box center [425, 443] width 39 height 15
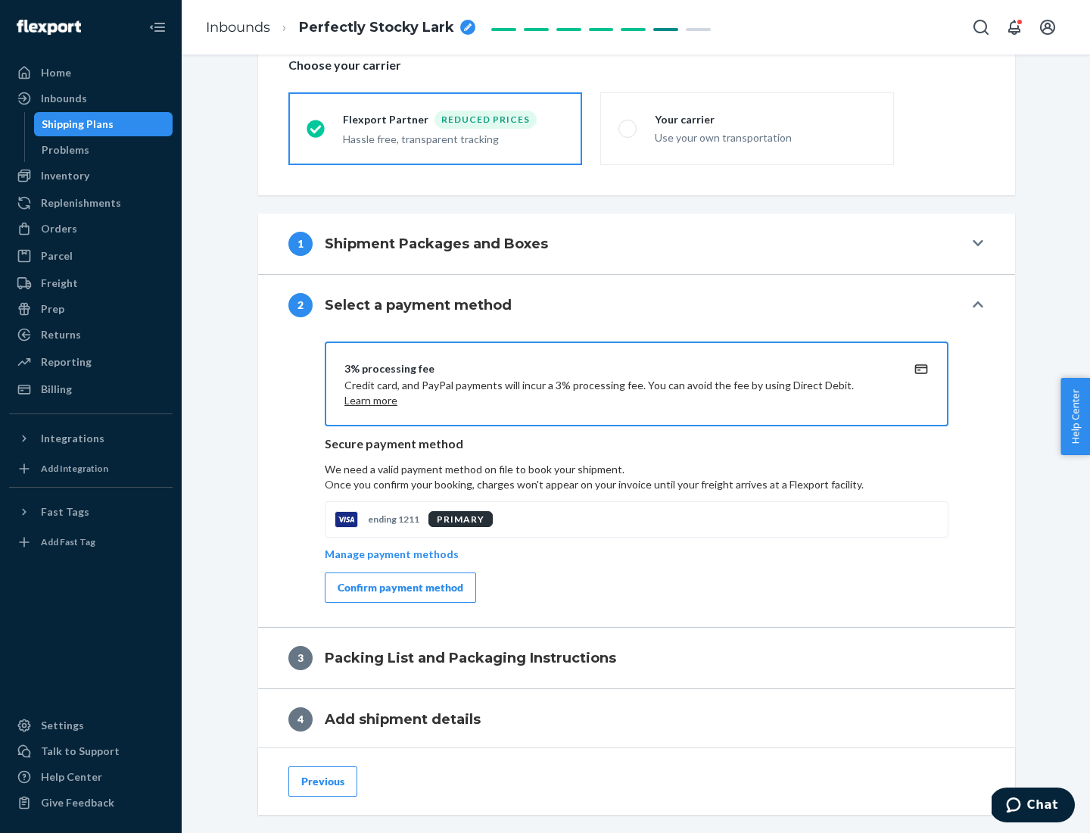
scroll to position [543, 0]
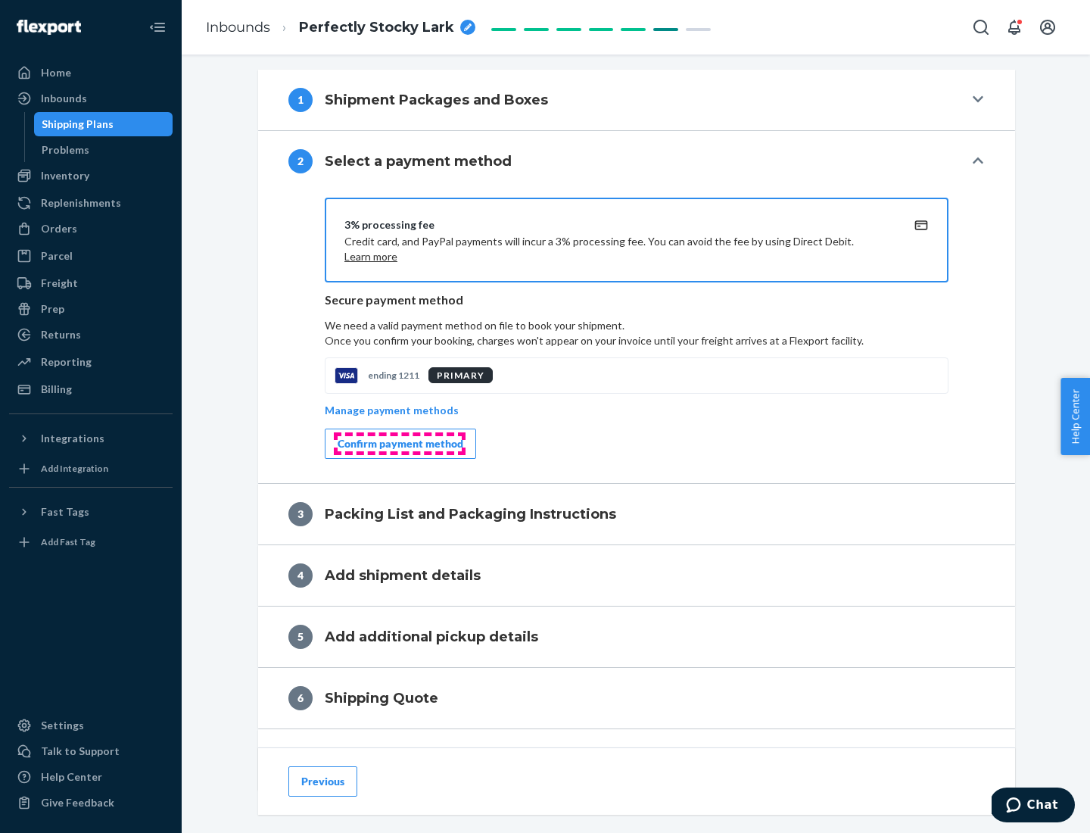
click at [399, 444] on div "Confirm payment method" at bounding box center [401, 443] width 126 height 15
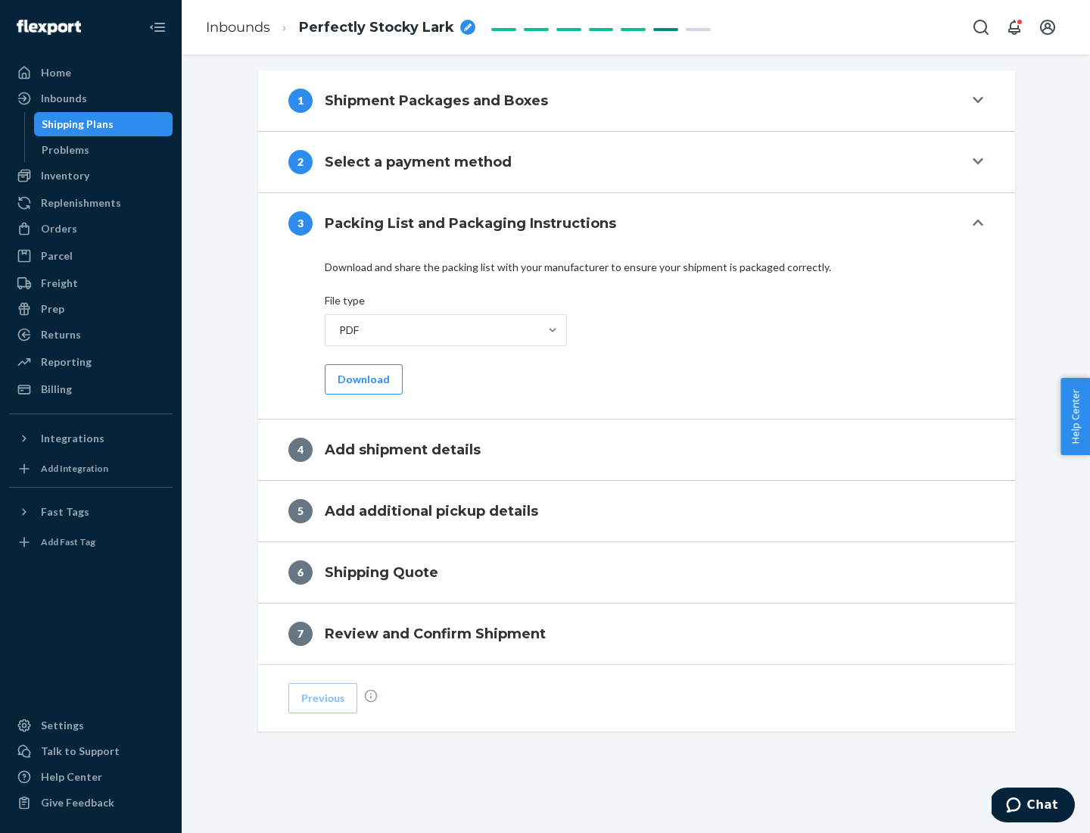
scroll to position [478, 0]
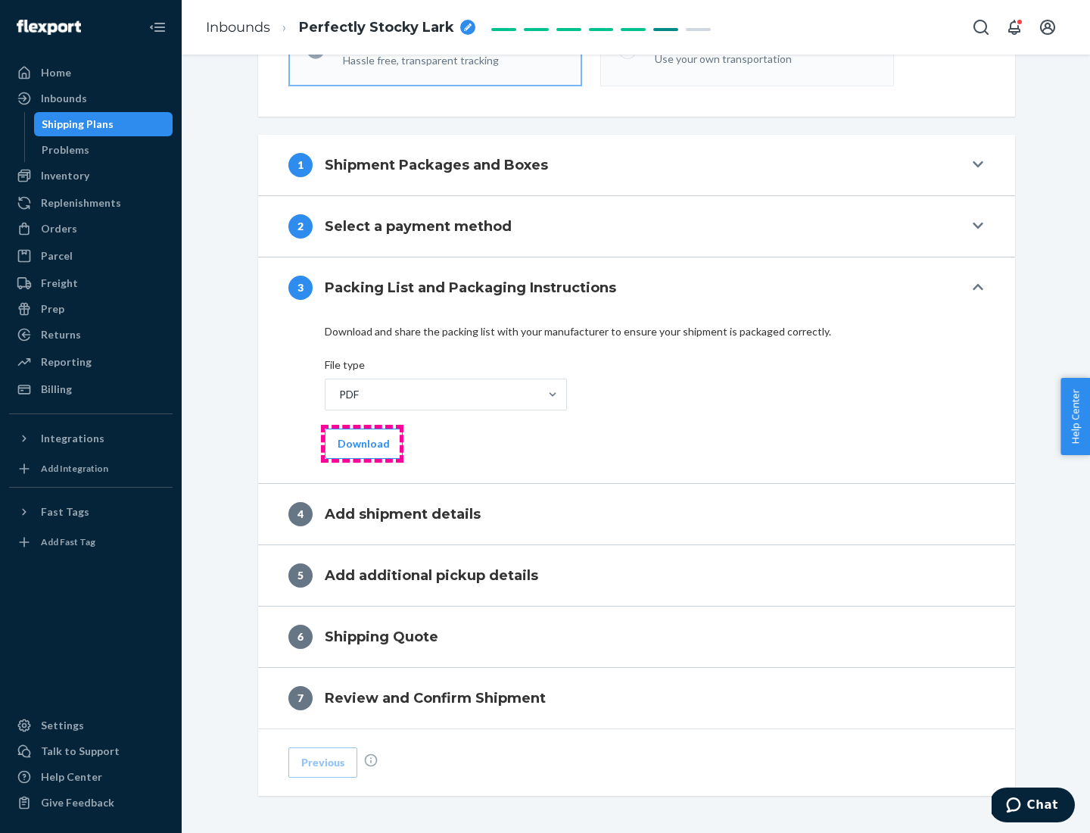
click at [362, 443] on button "Download" at bounding box center [364, 444] width 78 height 30
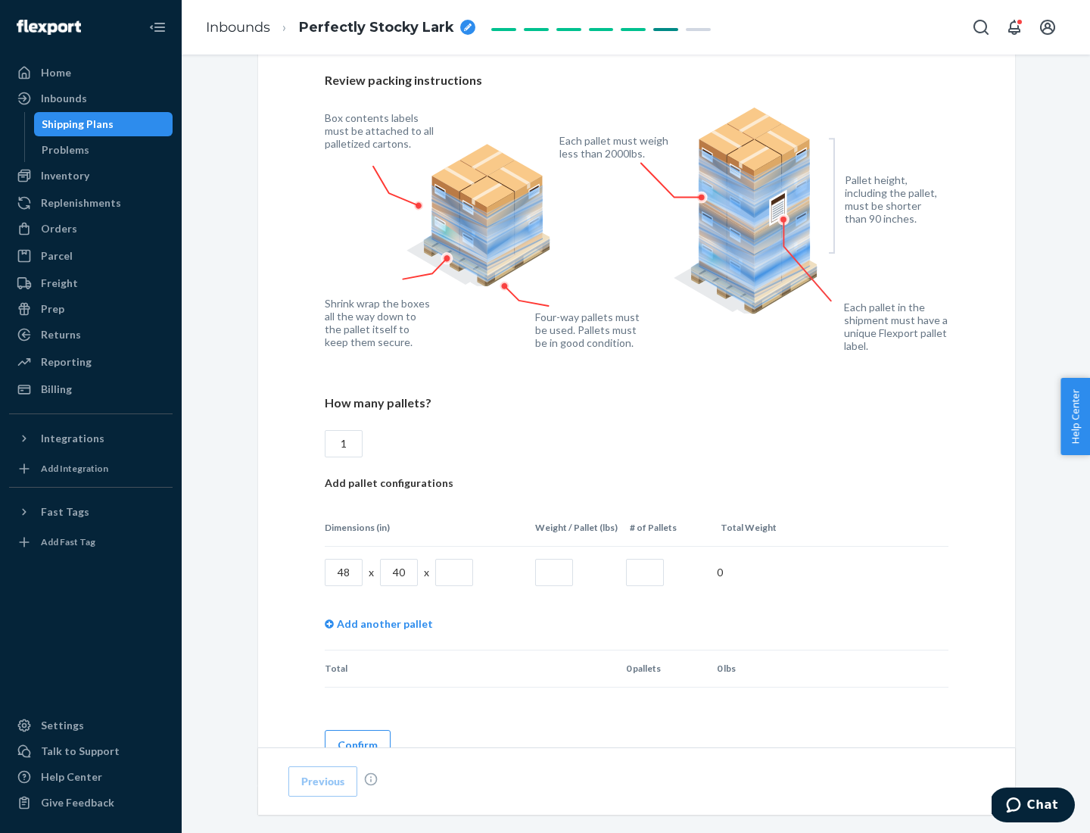
scroll to position [1039, 0]
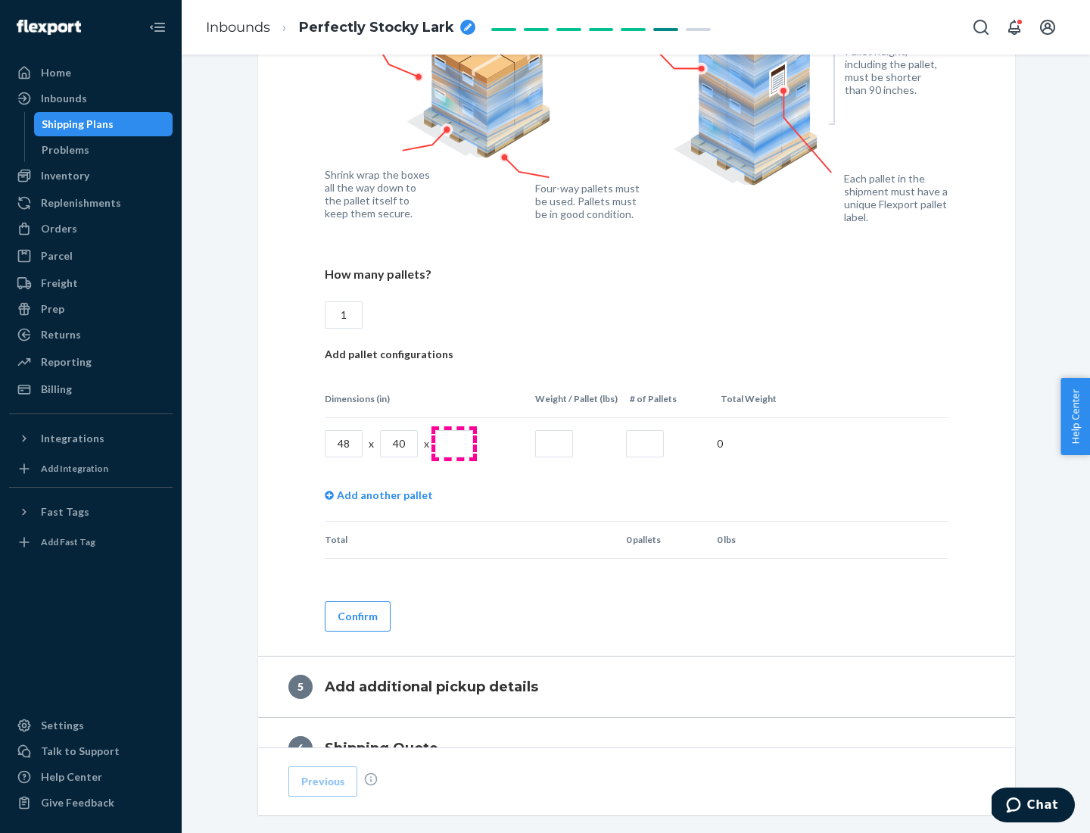
type input "1"
type input "40"
type input "200"
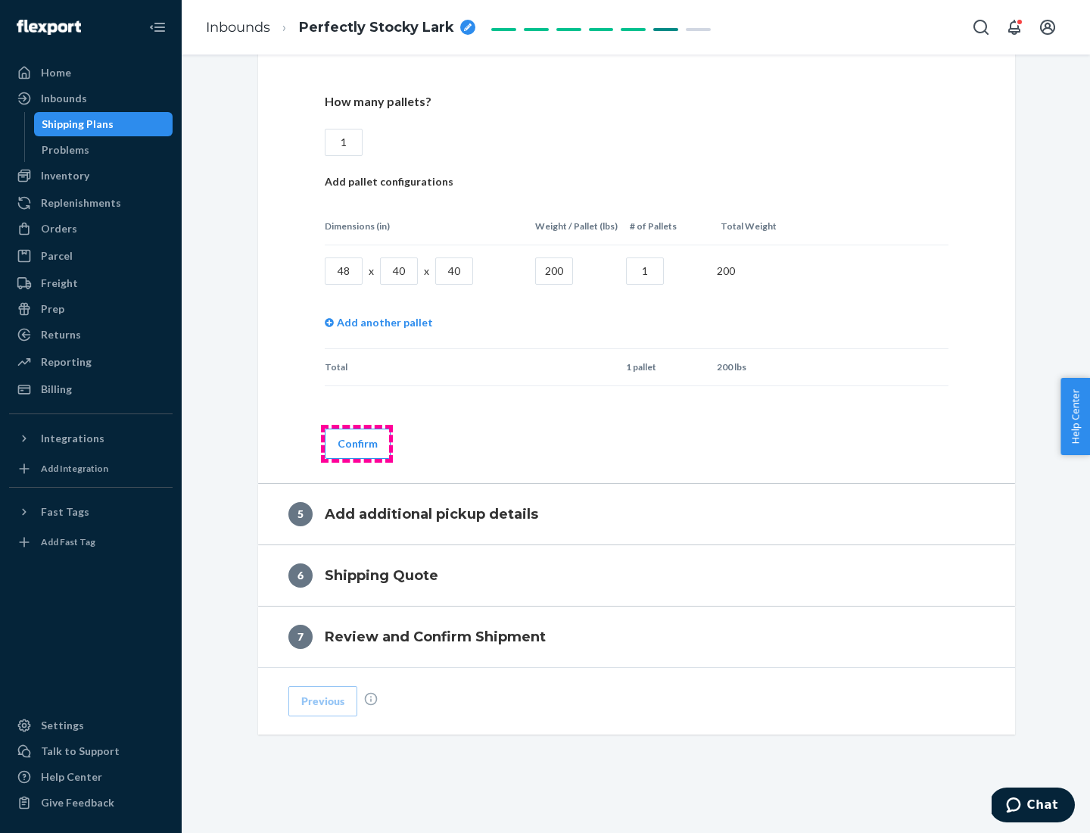
type input "1"
click at [357, 443] on button "Confirm" at bounding box center [358, 444] width 66 height 30
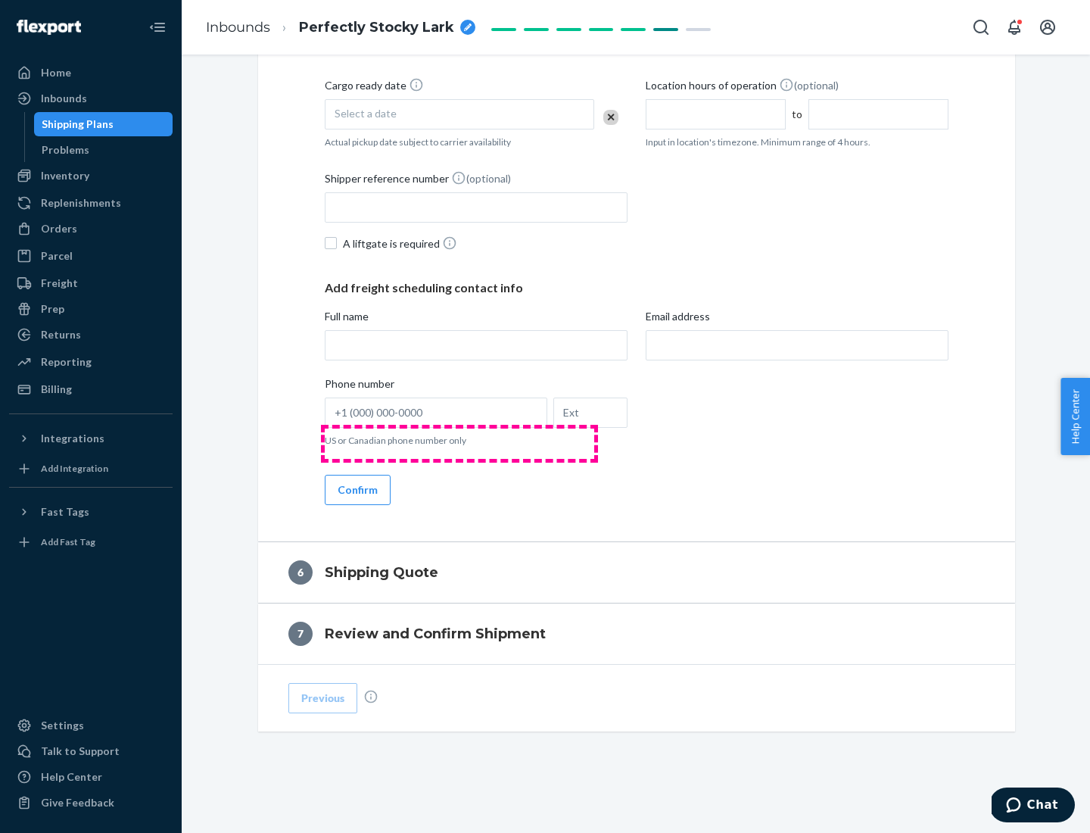
scroll to position [518, 0]
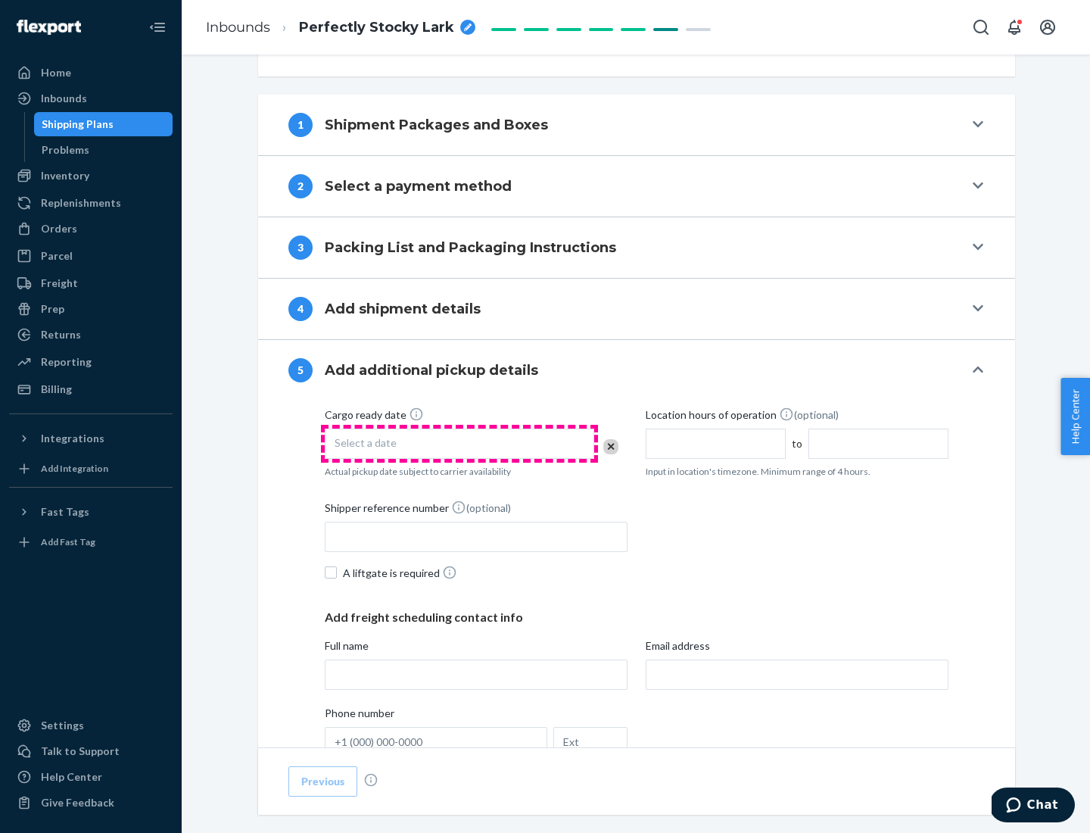
click at [460, 443] on div "Select a date" at bounding box center [460, 444] width 270 height 30
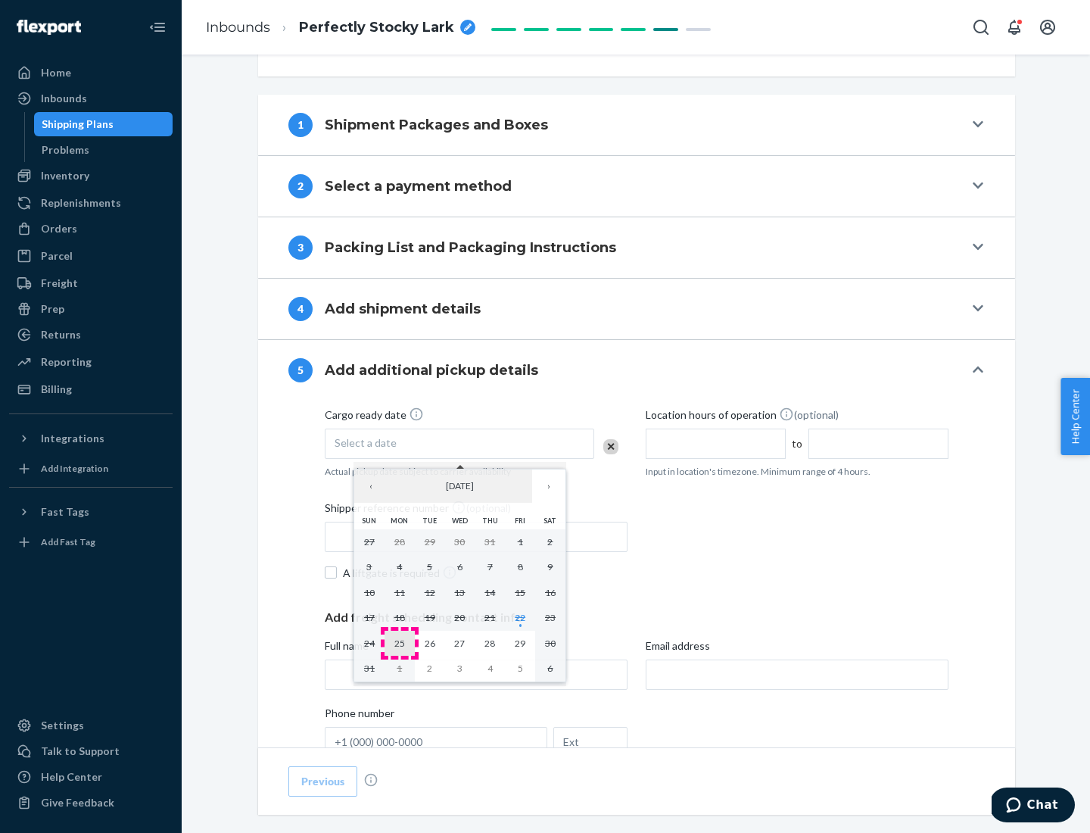
click at [399, 643] on abbr "25" at bounding box center [399, 642] width 11 height 11
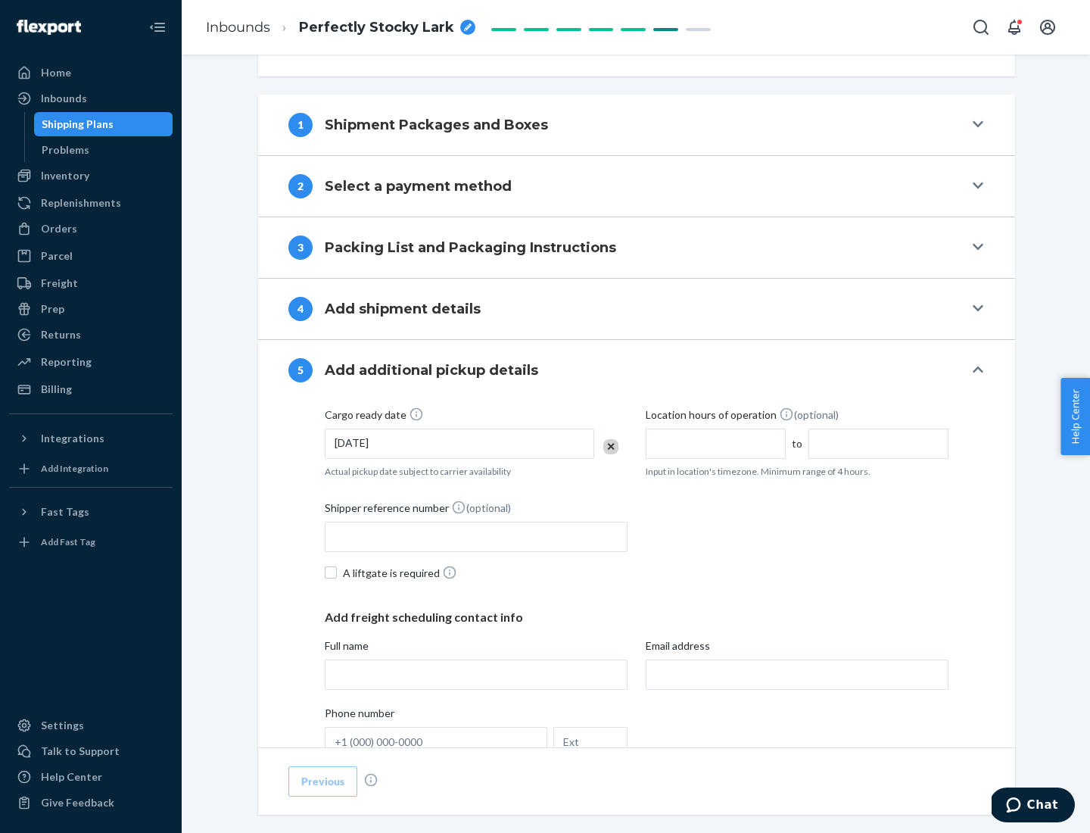
scroll to position [749, 0]
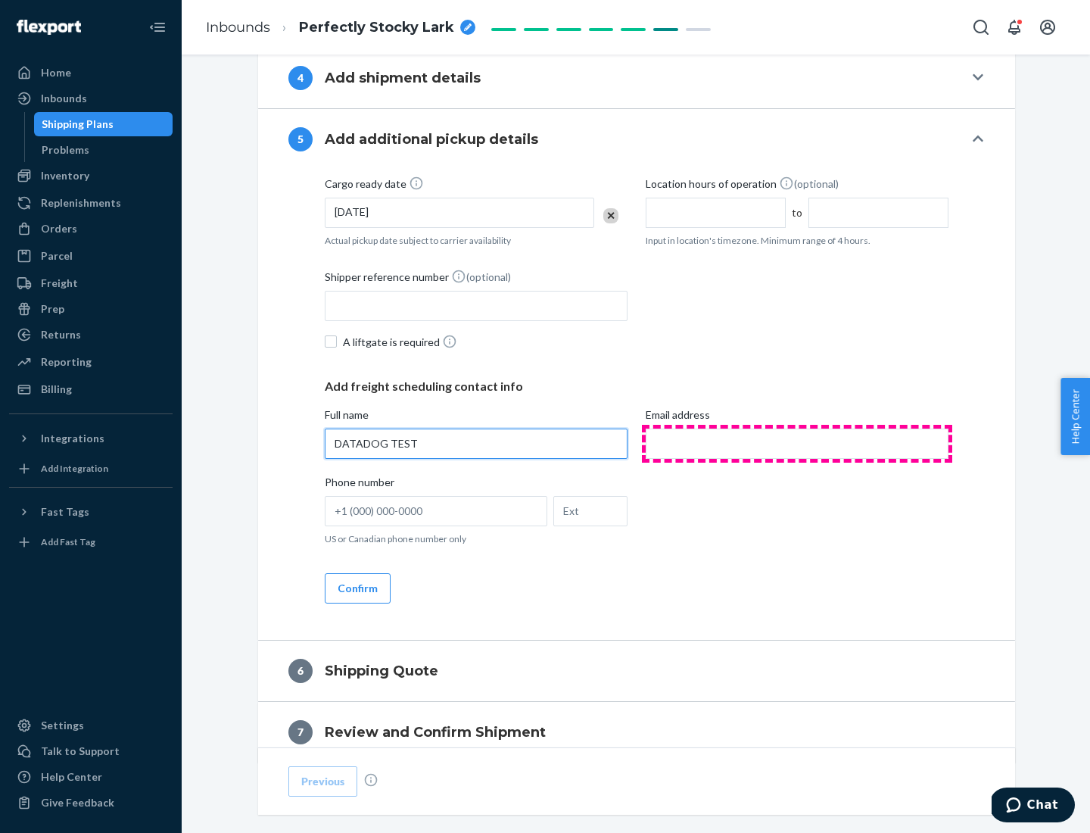
type input "DATADOG TEST"
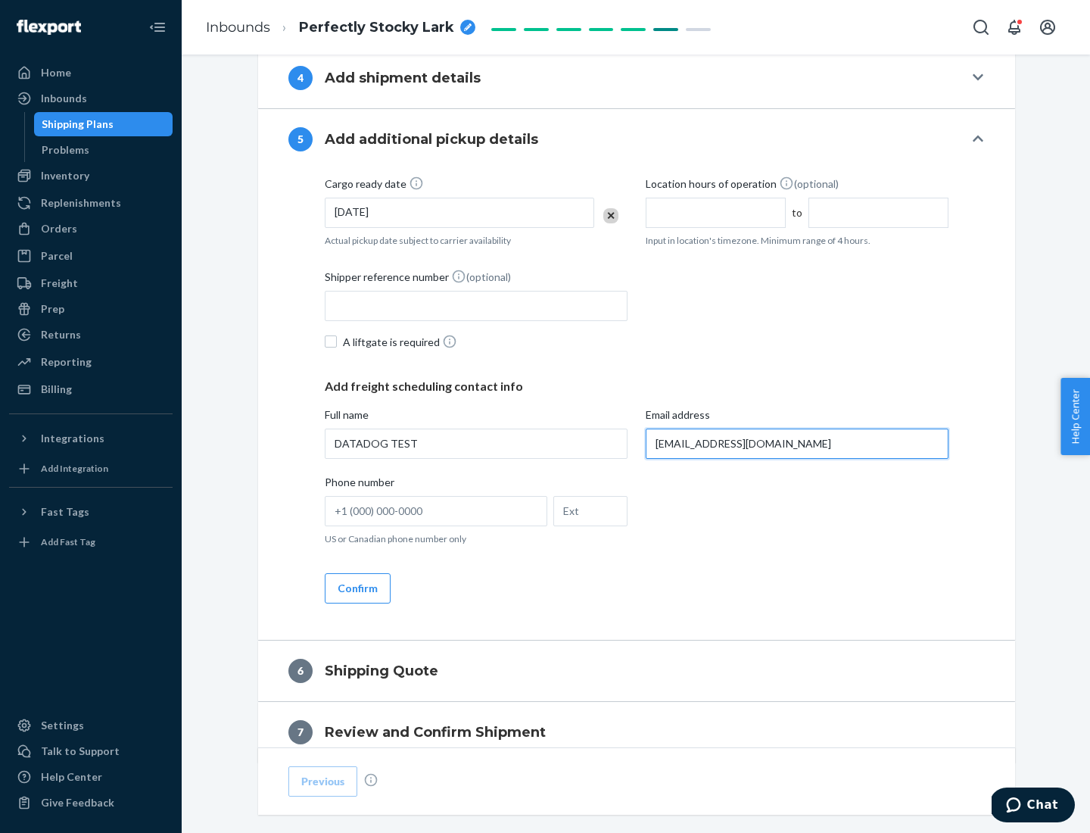
scroll to position [816, 0]
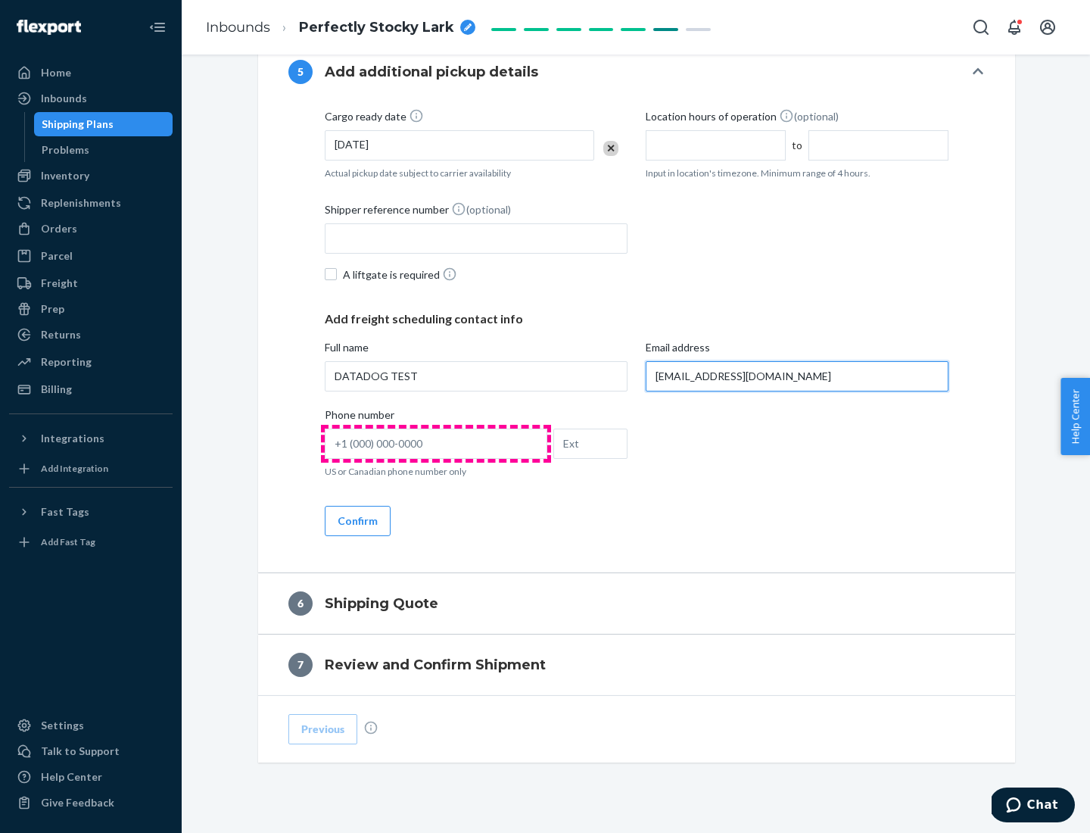
type input "[EMAIL_ADDRESS][DOMAIN_NAME]"
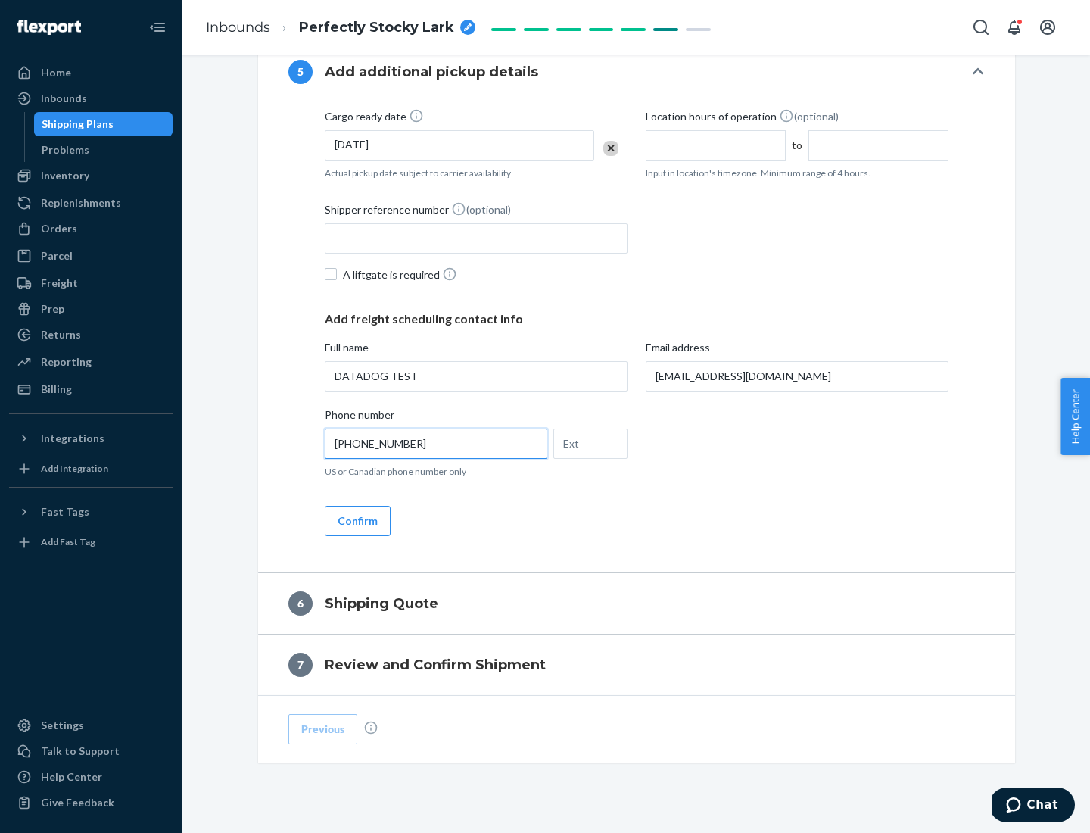
scroll to position [847, 0]
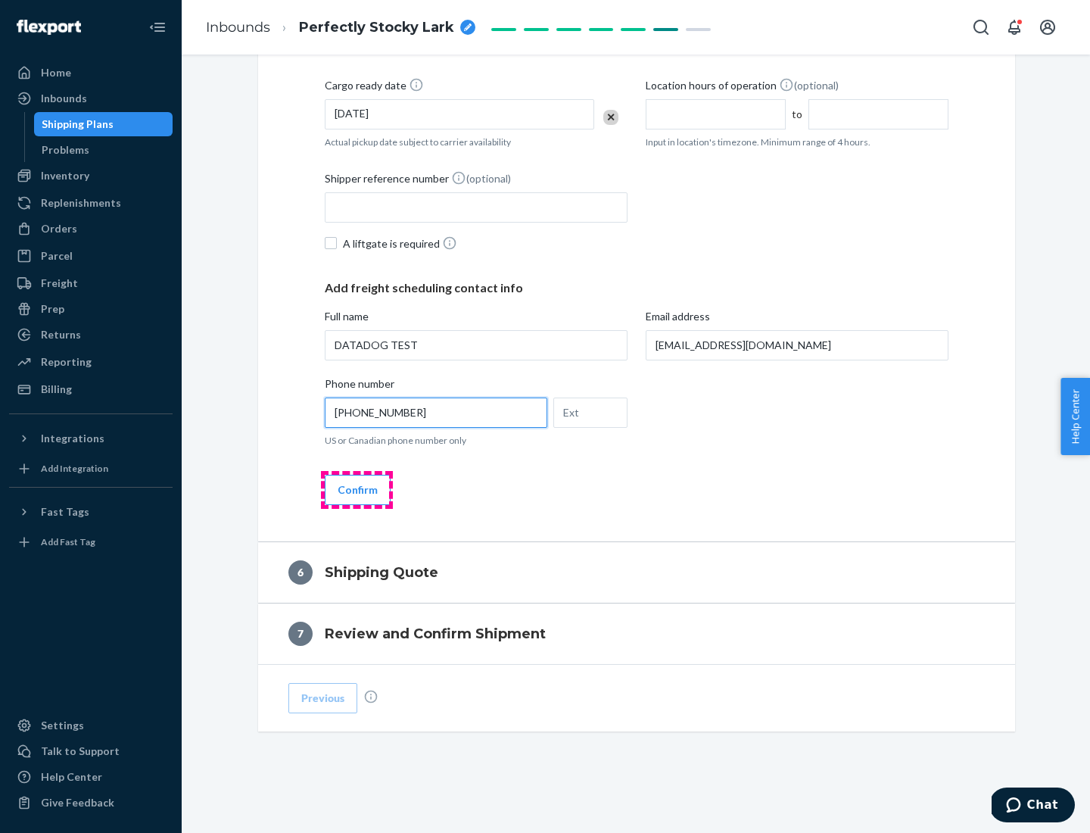
type input "[PHONE_NUMBER]"
click at [357, 489] on button "Confirm" at bounding box center [358, 490] width 66 height 30
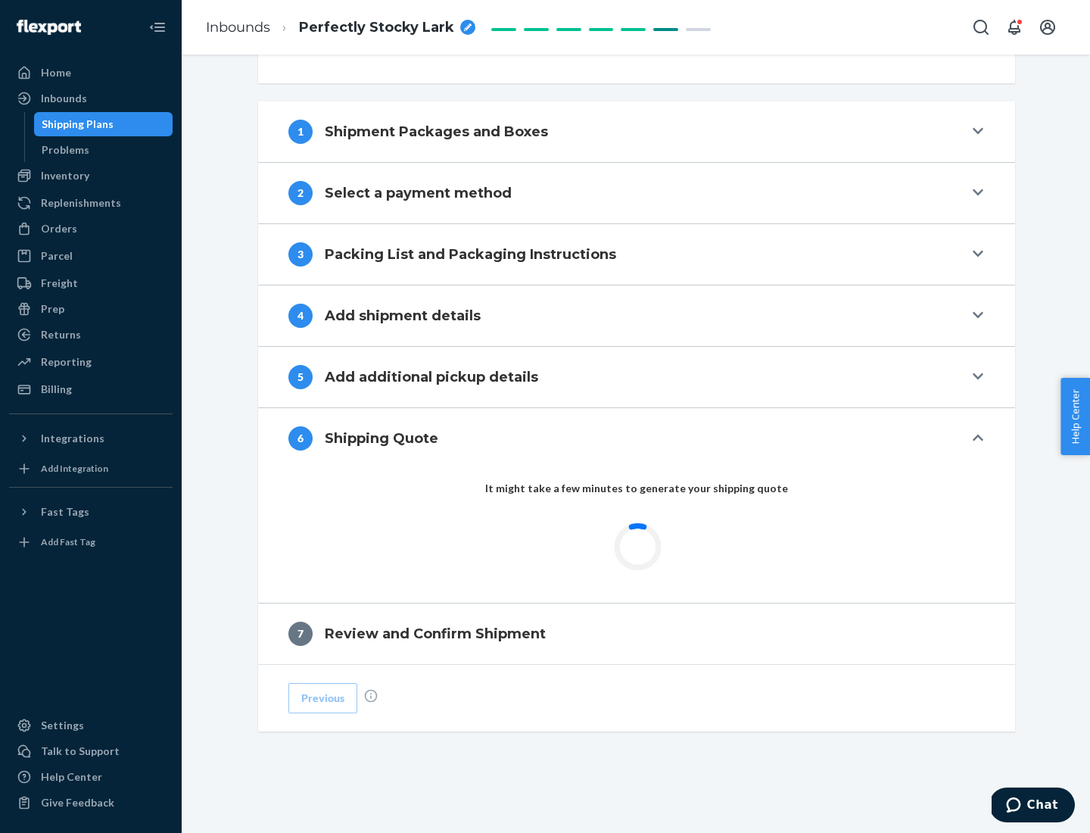
scroll to position [566, 0]
